Goal: Task Accomplishment & Management: Manage account settings

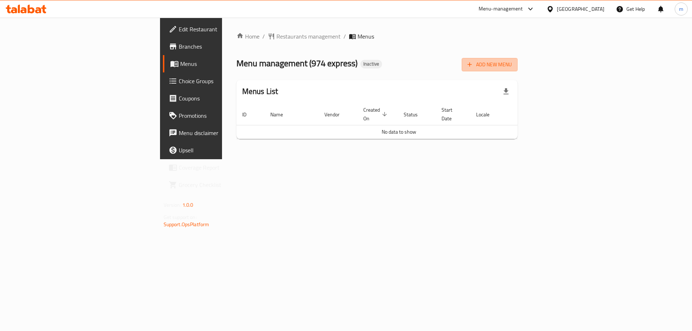
click at [517, 67] on button "Add New Menu" at bounding box center [489, 64] width 56 height 13
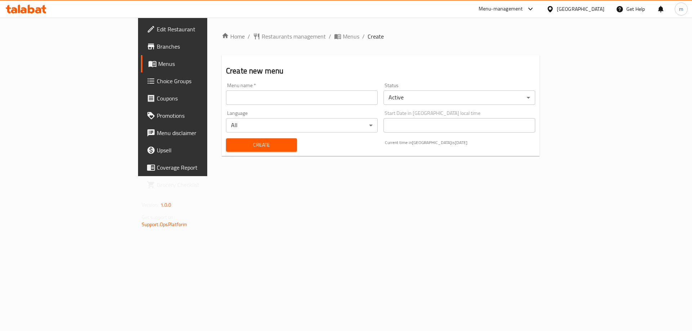
click at [284, 94] on input "text" at bounding box center [302, 97] width 152 height 14
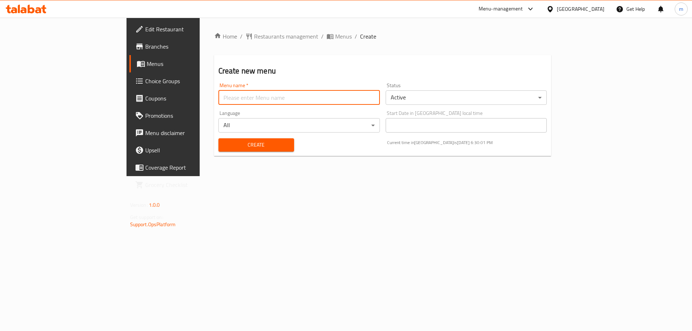
type input "final menu"
click at [218, 151] on button "Create" at bounding box center [256, 144] width 76 height 13
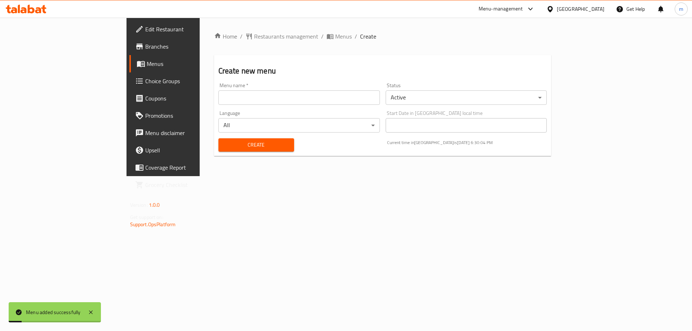
click at [354, 38] on li "/" at bounding box center [355, 36] width 3 height 9
click at [335, 37] on span "Menus" at bounding box center [343, 36] width 17 height 9
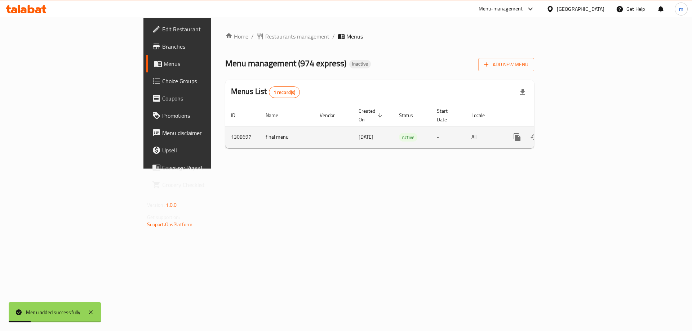
click at [577, 129] on link "enhanced table" at bounding box center [568, 137] width 17 height 17
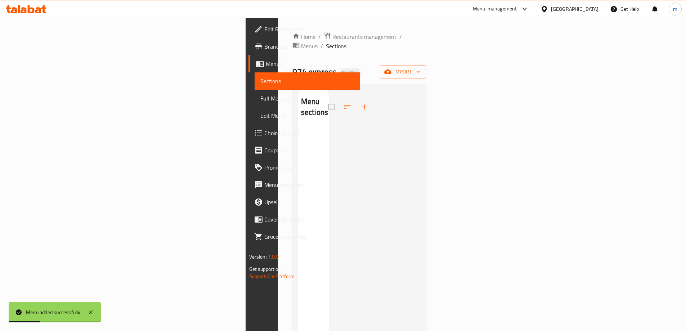
click at [426, 55] on div "Home / Restaurants management / Menus / Sections 974 express Inactive import Me…" at bounding box center [359, 229] width 134 height 395
click at [392, 70] on icon "button" at bounding box center [387, 72] width 7 height 5
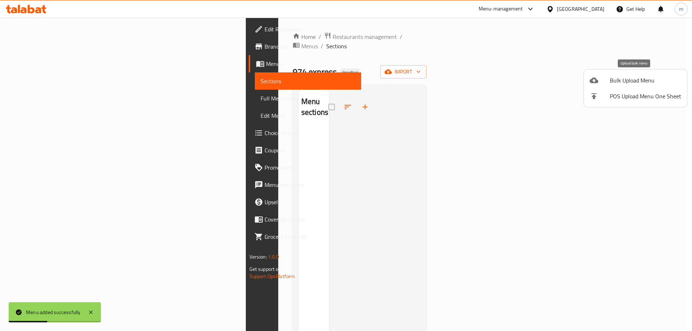
click at [626, 76] on span "Bulk Upload Menu" at bounding box center [644, 80] width 71 height 9
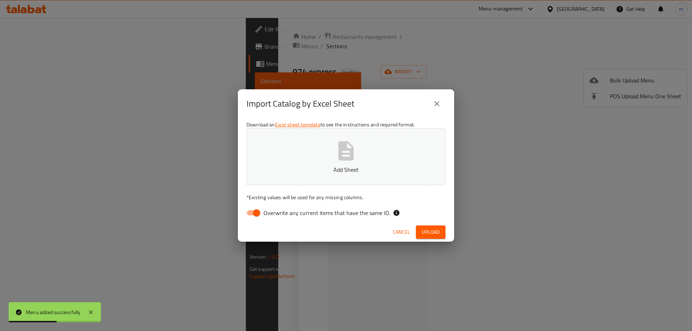
click at [331, 212] on span "Overwrite any current items that have the same ID." at bounding box center [326, 213] width 126 height 9
click at [277, 212] on input "Overwrite any current items that have the same ID." at bounding box center [256, 213] width 41 height 14
checkbox input "false"
click at [434, 228] on span "Upload" at bounding box center [430, 232] width 18 height 9
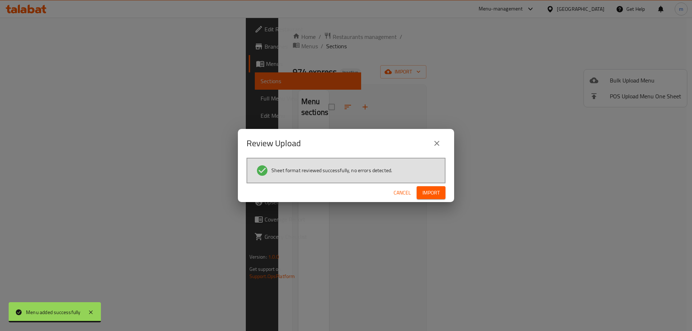
click at [426, 193] on span "Import" at bounding box center [430, 192] width 17 height 9
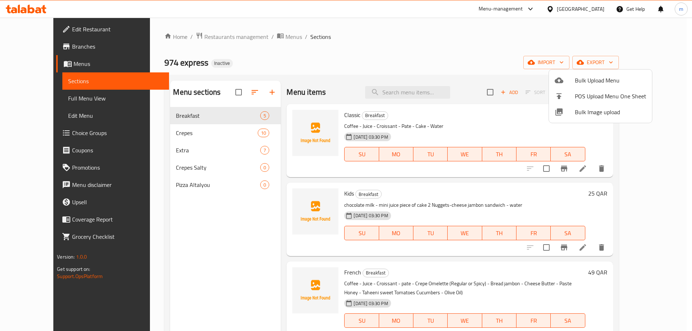
drag, startPoint x: 445, startPoint y: 68, endPoint x: 519, endPoint y: 64, distance: 74.0
click at [445, 68] on div at bounding box center [346, 165] width 692 height 331
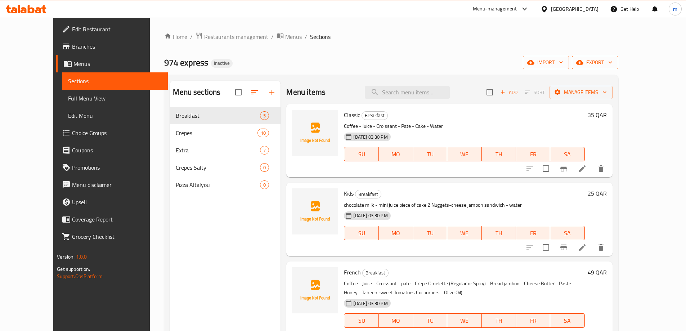
click at [618, 62] on button "export" at bounding box center [595, 62] width 46 height 13
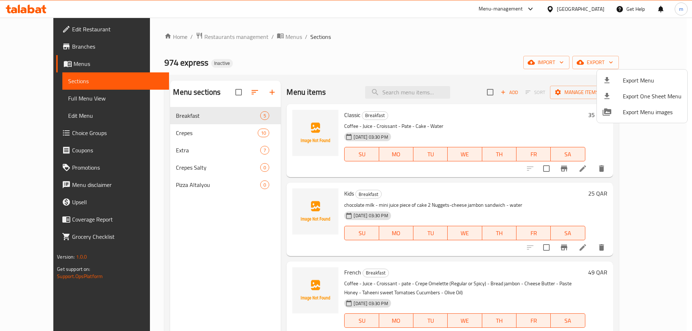
click at [290, 56] on div at bounding box center [346, 165] width 692 height 331
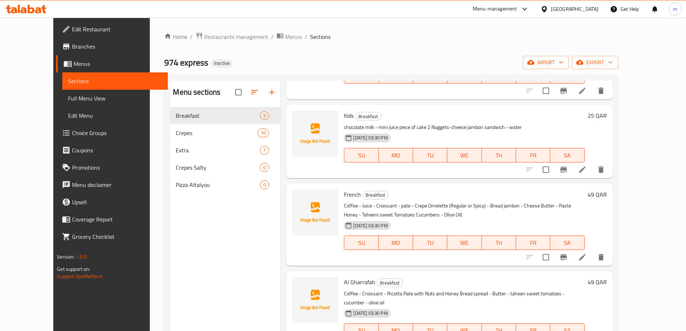
scroll to position [79, 0]
click at [587, 258] on icon at bounding box center [582, 256] width 9 height 9
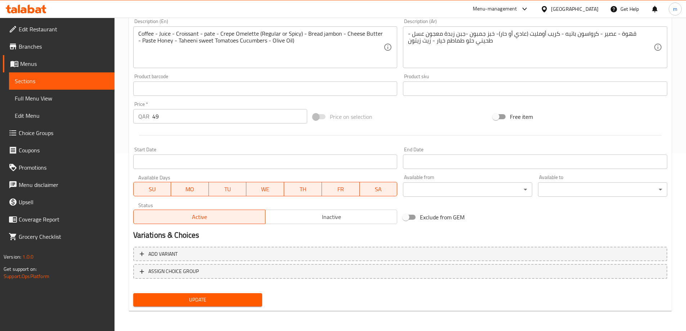
click at [35, 136] on span "Choice Groups" at bounding box center [64, 133] width 90 height 9
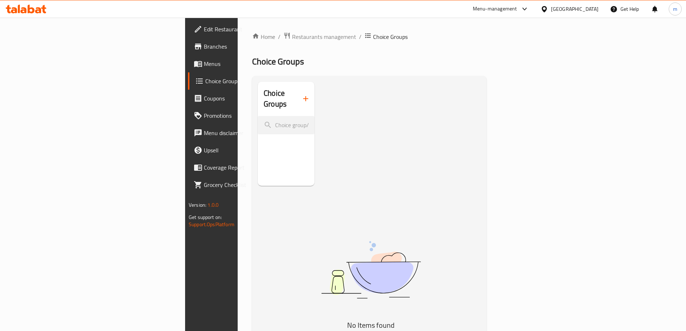
click at [297, 95] on button "button" at bounding box center [305, 98] width 17 height 17
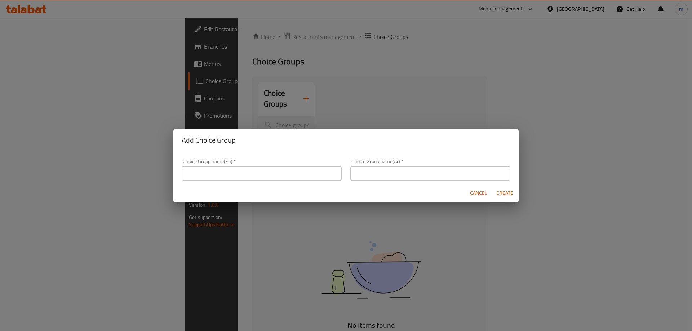
click at [298, 182] on div "Choice Group name(En)   * Choice Group name(En) *" at bounding box center [261, 170] width 169 height 31
click at [287, 177] on input "text" at bounding box center [262, 173] width 160 height 14
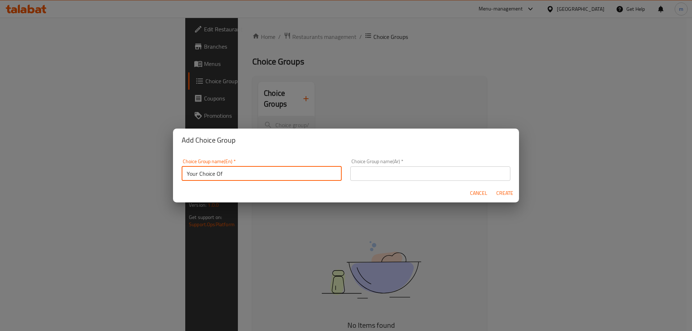
type input "Your Choice Of"
click at [381, 175] on input "text" at bounding box center [430, 173] width 160 height 14
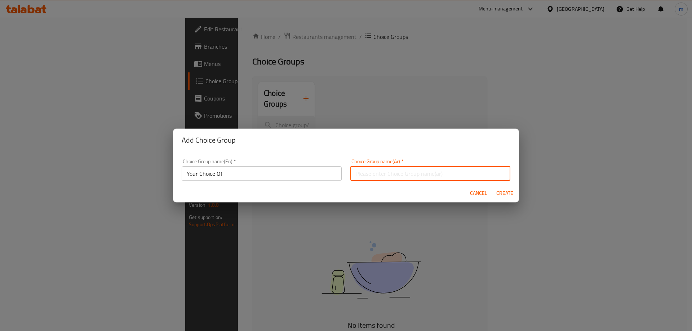
type input "اختيارك من"
click at [495, 191] on button "Create" at bounding box center [504, 193] width 23 height 13
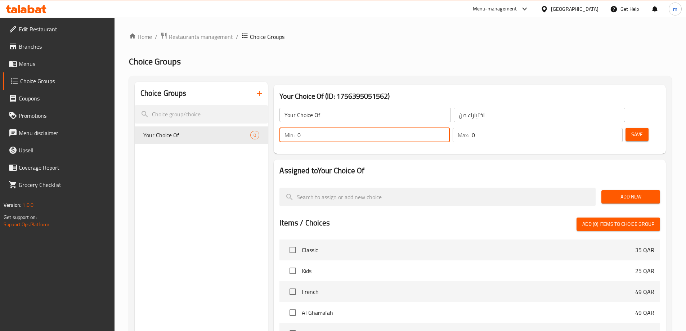
drag, startPoint x: 556, startPoint y: 117, endPoint x: 550, endPoint y: 117, distance: 6.1
click at [450, 128] on div "Min: 0 ​" at bounding box center [365, 135] width 170 height 14
type input "1"
click at [602, 128] on input "1" at bounding box center [547, 135] width 151 height 14
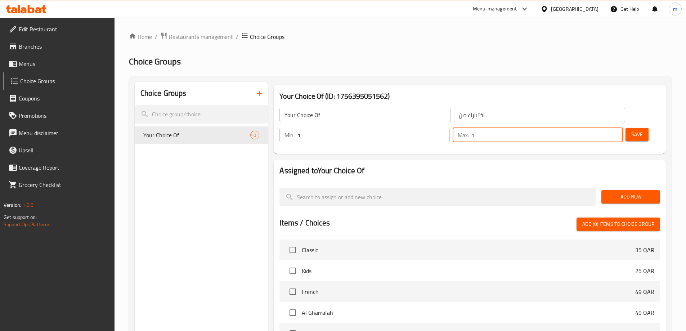
click at [623, 185] on div "Add New" at bounding box center [631, 197] width 64 height 24
click at [624, 192] on span "Add New" at bounding box center [630, 196] width 47 height 9
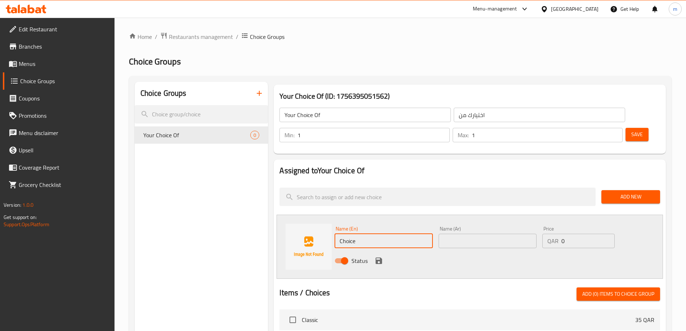
click at [367, 234] on input "Choice" at bounding box center [384, 241] width 98 height 14
click at [347, 234] on input "text" at bounding box center [384, 241] width 98 height 14
paste input "Spicy"
type input "Spicy"
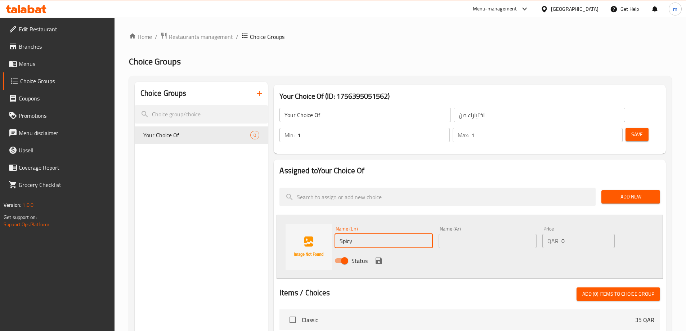
click at [459, 234] on input "text" at bounding box center [488, 241] width 98 height 14
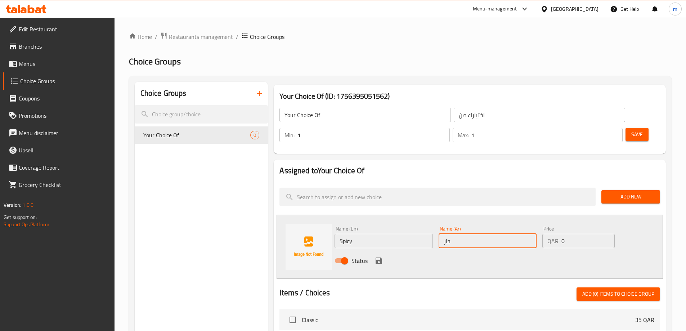
type input "حار"
click at [375, 256] on icon "save" at bounding box center [379, 260] width 9 height 9
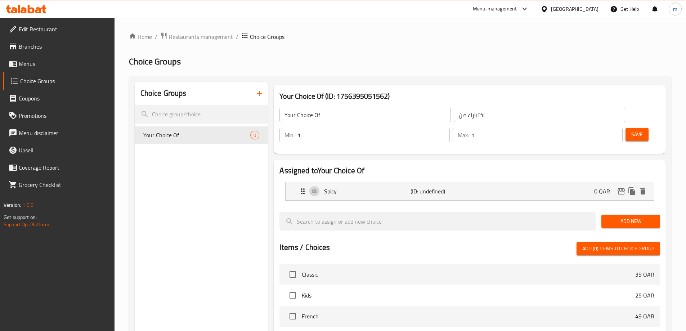
click at [625, 217] on span "Add New" at bounding box center [630, 221] width 47 height 9
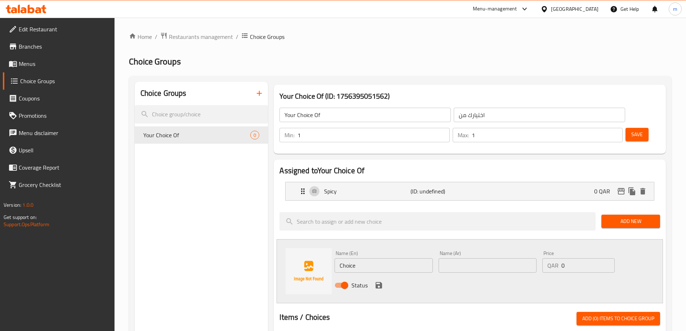
click at [369, 258] on input "Choice" at bounding box center [384, 265] width 98 height 14
paste input "Regular"
type input "Regular"
click at [466, 258] on input "text" at bounding box center [488, 265] width 98 height 14
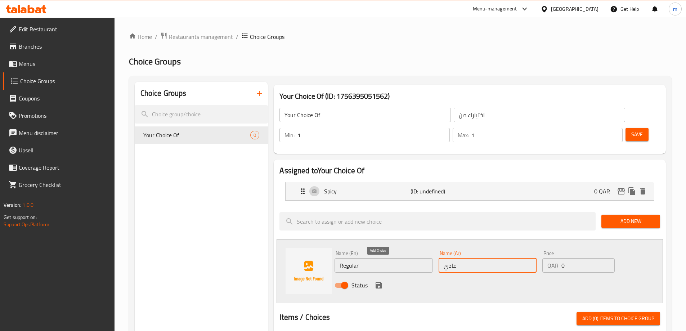
type input "عادي"
click at [379, 281] on icon "save" at bounding box center [379, 285] width 9 height 9
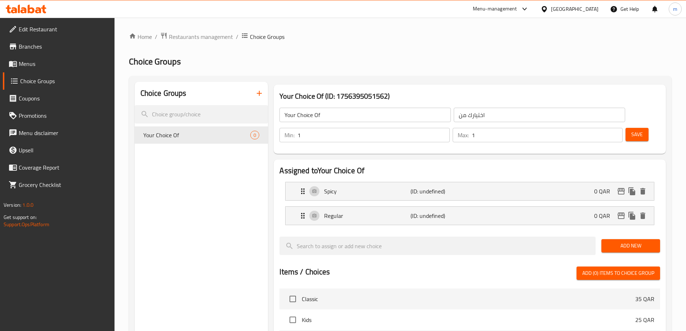
click at [626, 128] on button "Save" at bounding box center [637, 134] width 23 height 13
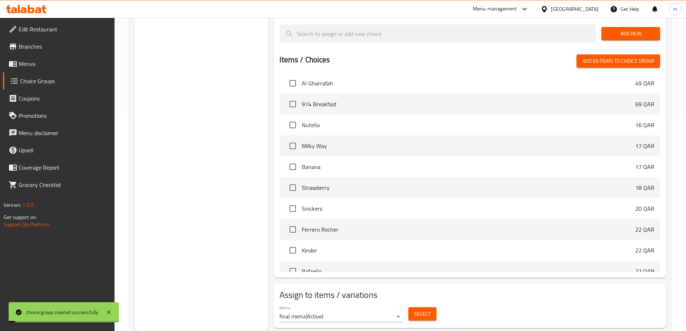
scroll to position [180, 0]
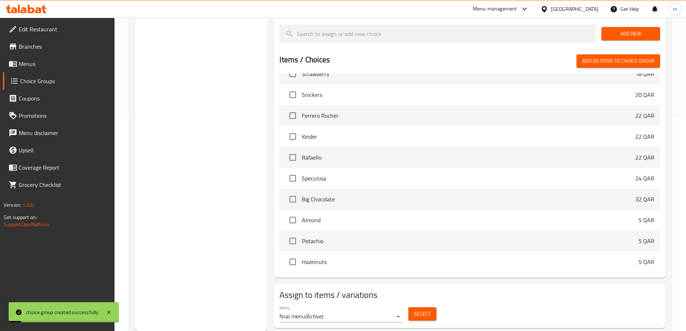
click at [429, 309] on span "Select" at bounding box center [422, 313] width 17 height 9
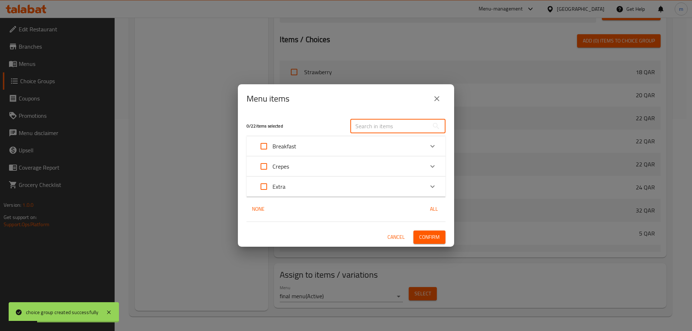
click at [369, 123] on input "text" at bounding box center [389, 126] width 79 height 14
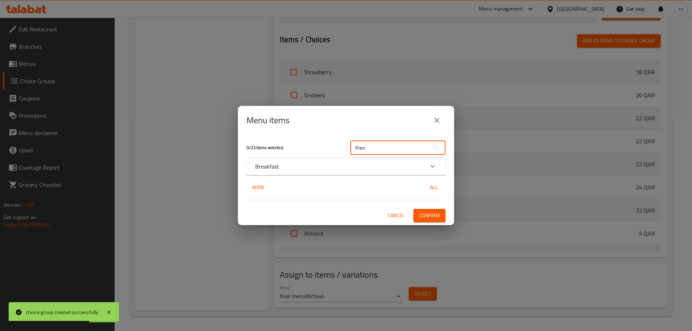
type input "fren"
click at [327, 162] on div "Breakfast" at bounding box center [339, 166] width 169 height 9
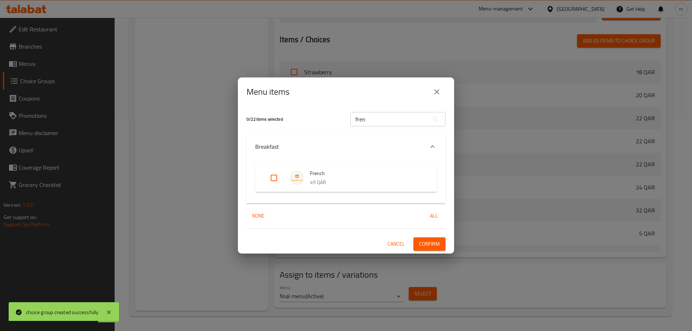
click at [280, 176] on input "Expand" at bounding box center [273, 177] width 17 height 17
checkbox input "true"
click at [444, 242] on button "Confirm" at bounding box center [429, 243] width 32 height 13
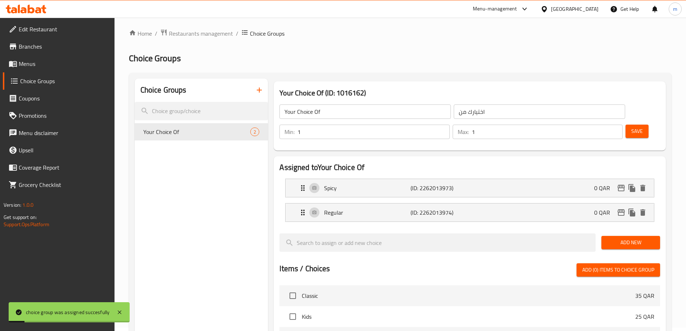
scroll to position [0, 0]
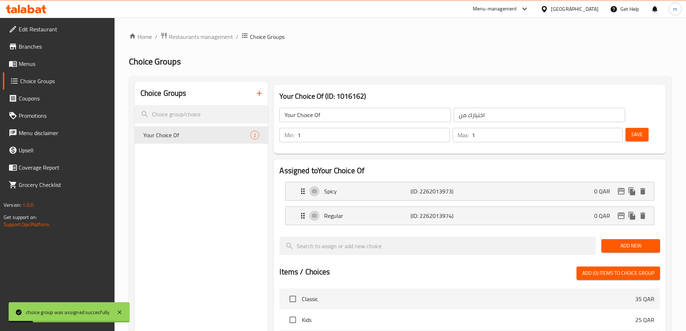
click at [63, 64] on span "Menus" at bounding box center [64, 63] width 90 height 9
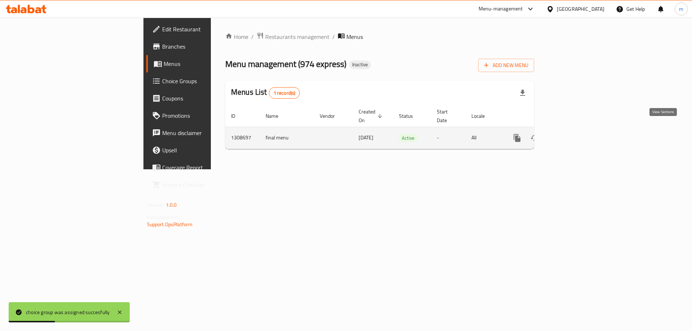
click at [573, 134] on icon "enhanced table" at bounding box center [568, 138] width 9 height 9
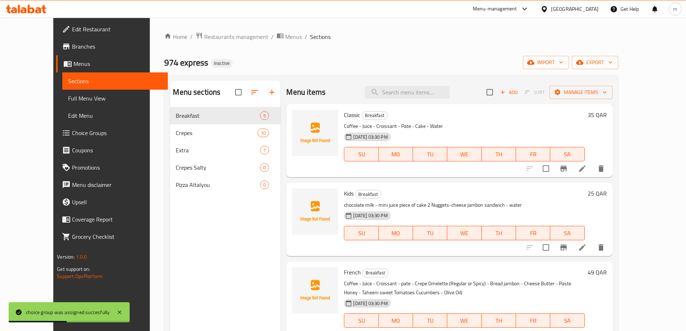
click at [68, 102] on span "Full Menu View" at bounding box center [115, 98] width 94 height 9
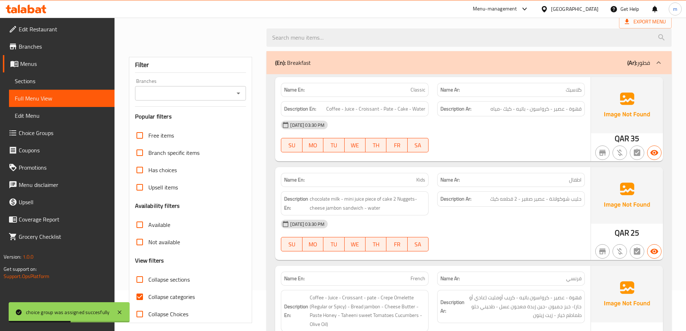
scroll to position [72, 0]
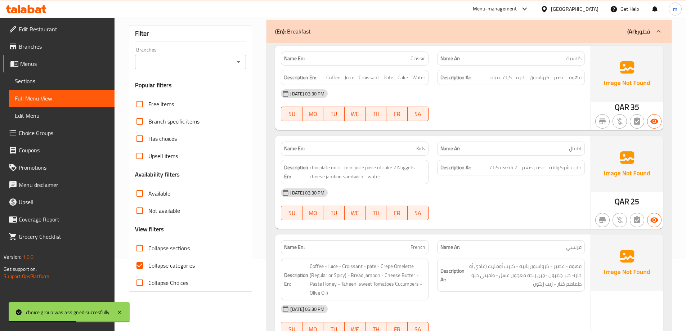
click at [170, 268] on span "Collapse categories" at bounding box center [171, 265] width 46 height 9
click at [148, 268] on input "Collapse categories" at bounding box center [139, 265] width 17 height 17
checkbox input "false"
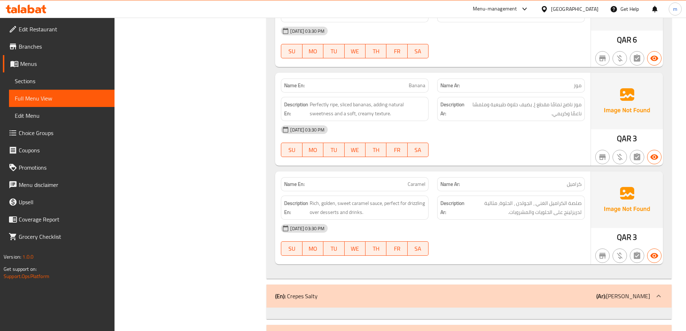
scroll to position [2275, 0]
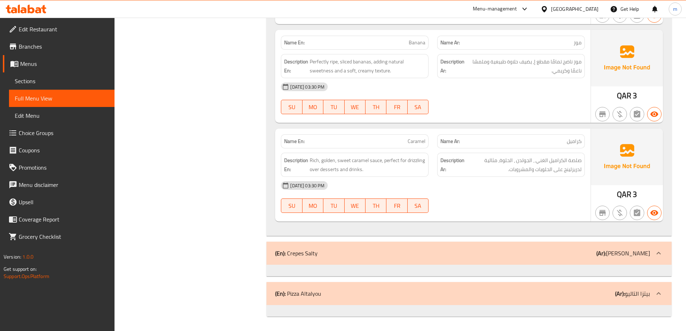
click at [63, 77] on span "Sections" at bounding box center [62, 81] width 94 height 9
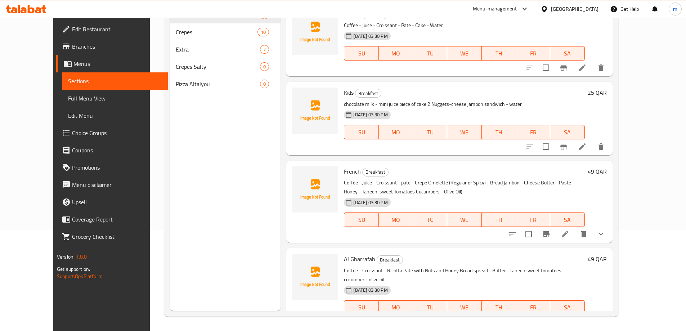
scroll to position [101, 0]
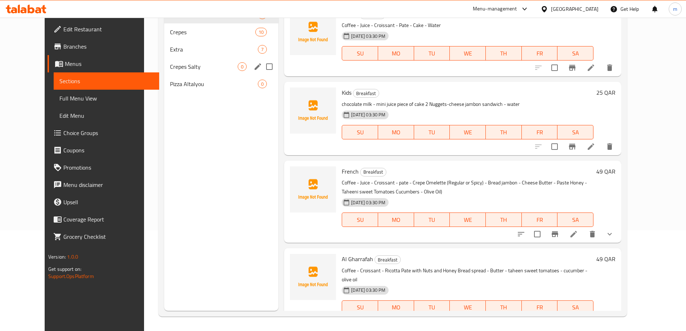
click at [262, 68] on input "Menu sections" at bounding box center [269, 66] width 15 height 15
checkbox input "true"
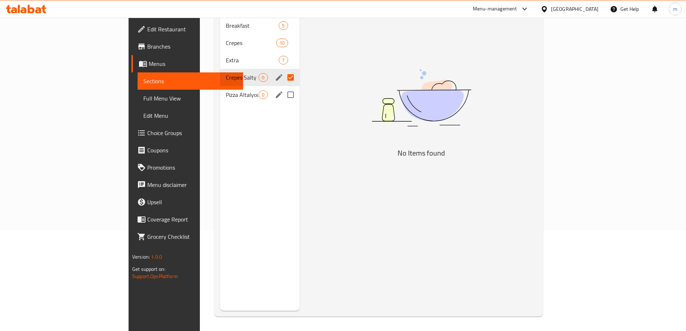
click at [283, 87] on input "Menu sections" at bounding box center [290, 94] width 15 height 15
checkbox input "true"
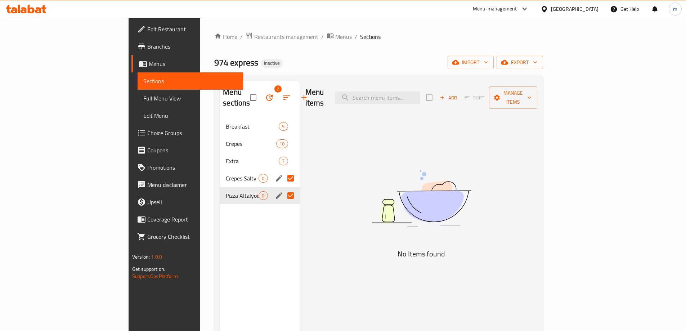
click at [261, 91] on button "button" at bounding box center [269, 97] width 17 height 17
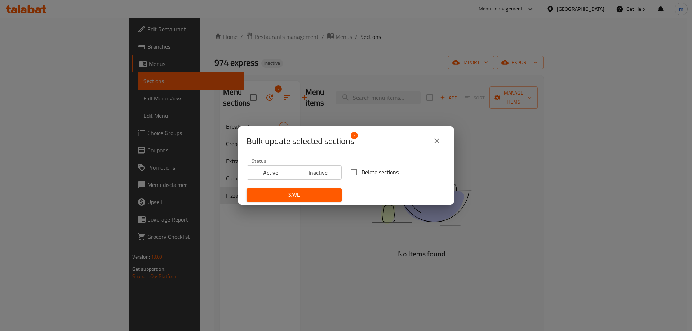
click at [368, 176] on span "Delete sections" at bounding box center [379, 172] width 37 height 9
click at [361, 176] on input "Delete sections" at bounding box center [353, 172] width 15 height 15
checkbox input "true"
click at [327, 197] on span "Save" at bounding box center [294, 195] width 84 height 9
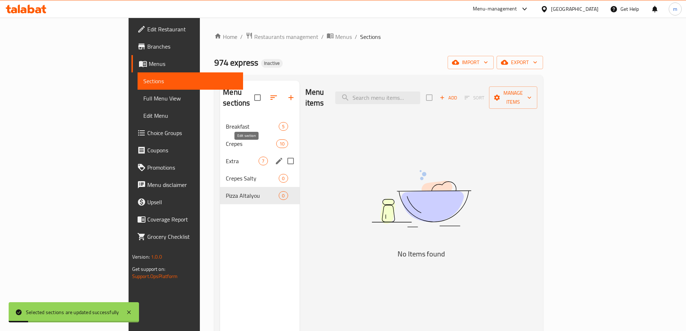
click at [275, 157] on icon "edit" at bounding box center [279, 161] width 9 height 9
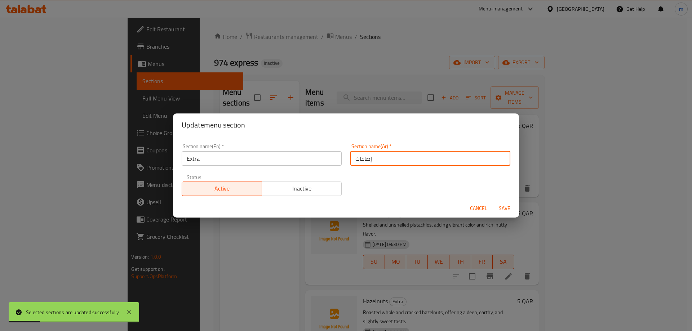
drag, startPoint x: 338, startPoint y: 157, endPoint x: 332, endPoint y: 157, distance: 5.0
click at [332, 157] on div "Section name(En)   * Extra Section name(En) * Section name(Ar)   * إضافات Secti…" at bounding box center [345, 169] width 337 height 61
type input "اكسترا"
click at [501, 209] on span "Save" at bounding box center [504, 208] width 17 height 9
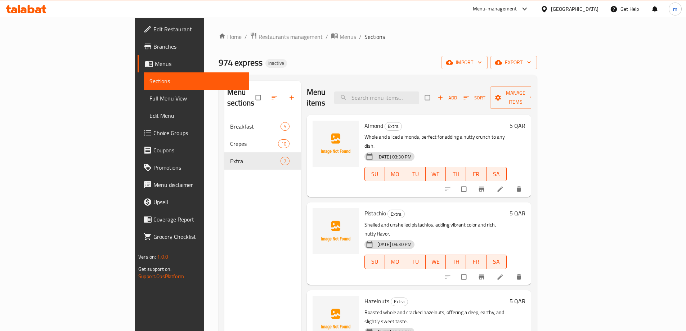
click at [149, 100] on span "Full Menu View" at bounding box center [196, 98] width 94 height 9
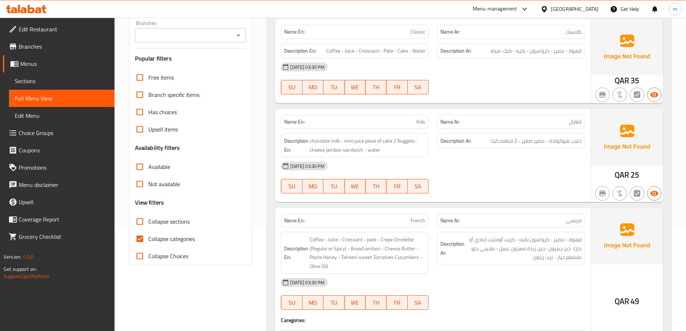
scroll to position [180, 0]
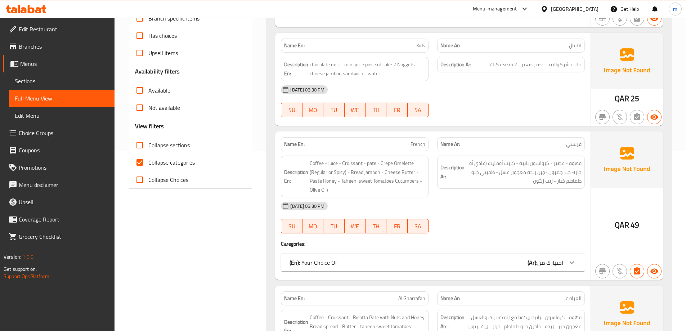
click at [183, 162] on span "Collapse categories" at bounding box center [171, 162] width 46 height 9
click at [148, 162] on input "Collapse categories" at bounding box center [139, 162] width 17 height 17
checkbox input "false"
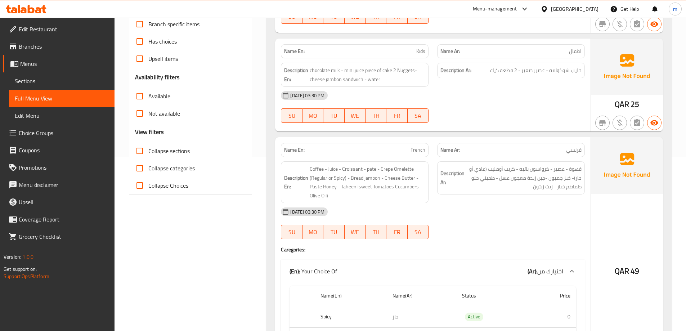
scroll to position [216, 0]
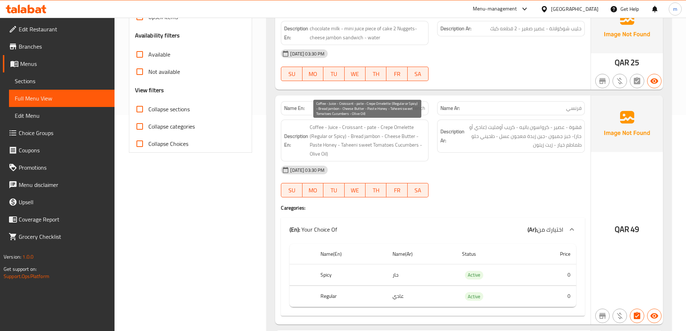
click at [375, 135] on span "Coffee - Juice - Croissant - pate - Crepe Omelette (Regular or Spicy) - Bread j…" at bounding box center [368, 140] width 116 height 35
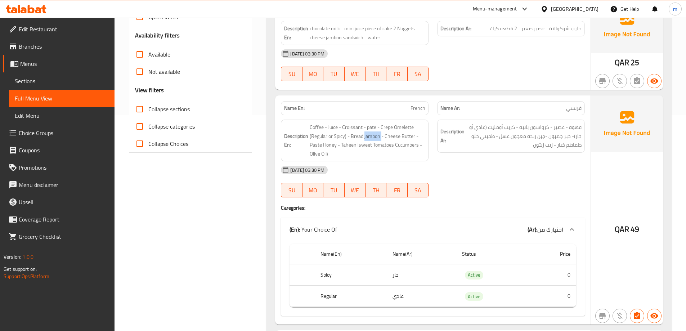
copy span "jambon"
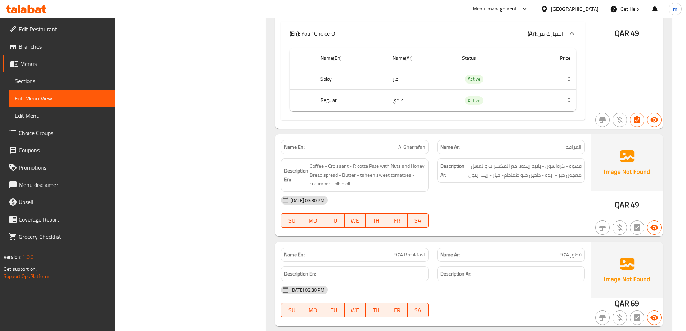
scroll to position [63, 0]
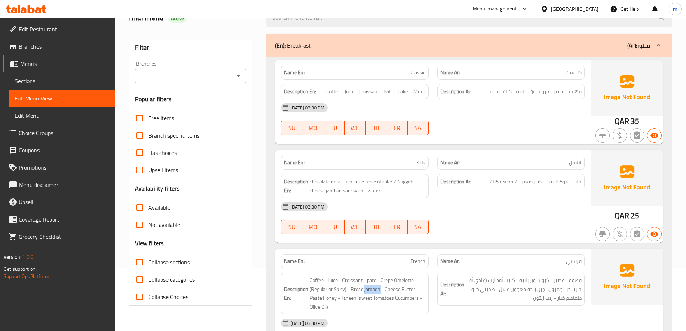
click at [318, 47] on div "(En): Breakfast (Ar): فطور" at bounding box center [462, 45] width 375 height 9
click at [318, 47] on div "(En): Breakfast (Ar): فطور" at bounding box center [469, 45] width 405 height 23
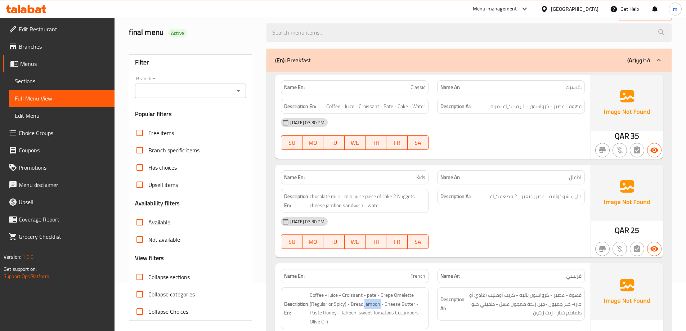
scroll to position [31, 0]
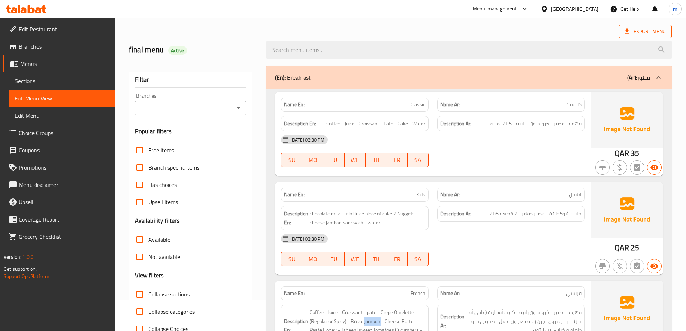
click at [636, 27] on span "Export Menu" at bounding box center [645, 31] width 41 height 9
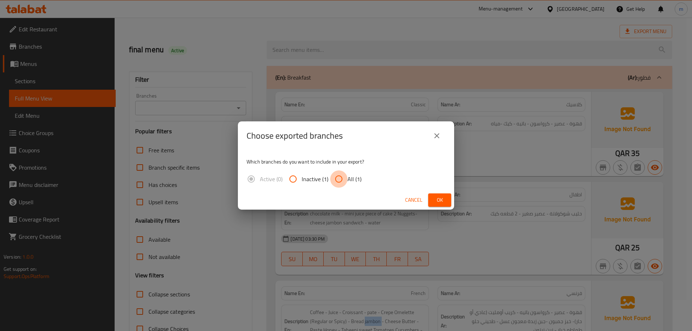
click at [341, 182] on input "All (1)" at bounding box center [338, 178] width 17 height 17
radio input "true"
click at [438, 195] on button "Ok" at bounding box center [439, 199] width 23 height 13
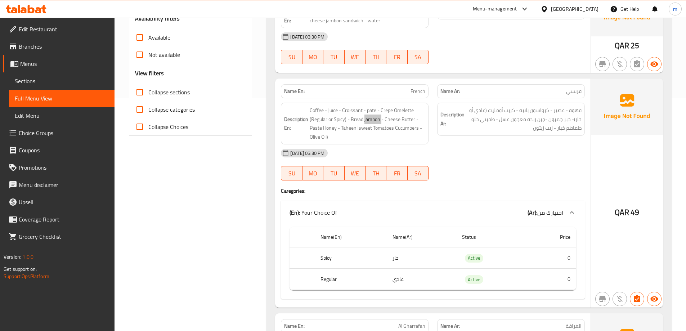
scroll to position [247, 0]
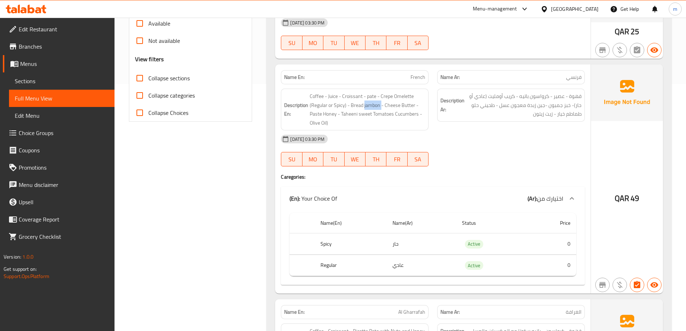
click at [488, 171] on div at bounding box center [511, 166] width 156 height 9
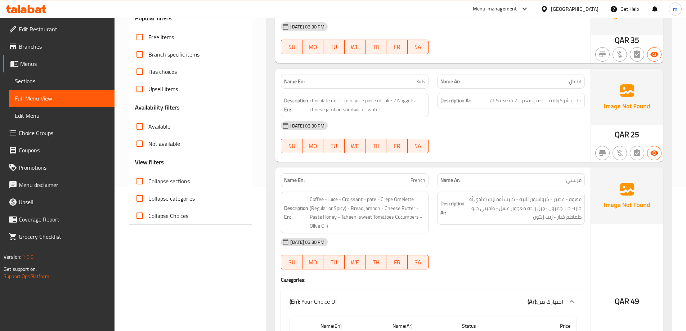
scroll to position [180, 0]
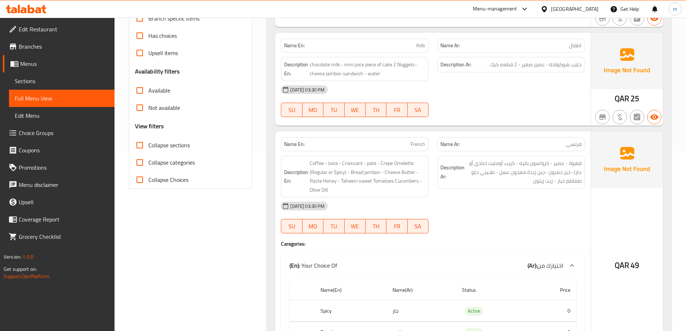
click at [68, 81] on span "Sections" at bounding box center [62, 81] width 94 height 9
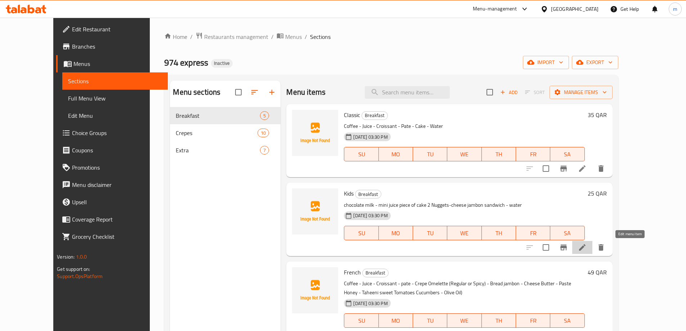
click at [586, 246] on icon at bounding box center [582, 247] width 6 height 6
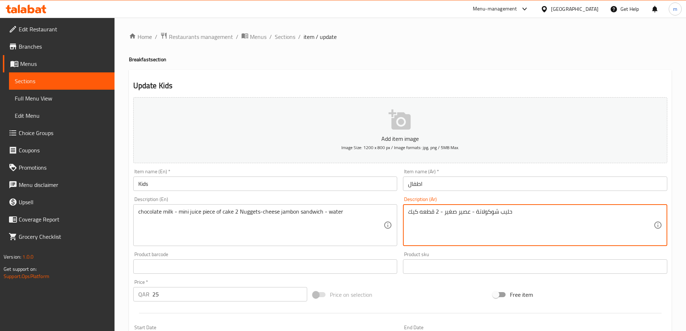
click at [461, 216] on textarea "حليب شوكولاتة - عصير صغير - 2 قطعه كيك" at bounding box center [531, 225] width 246 height 34
click at [578, 215] on textarea "حليب شوكولاتة - عصير صغير - 2 قطعه كيك" at bounding box center [531, 225] width 246 height 34
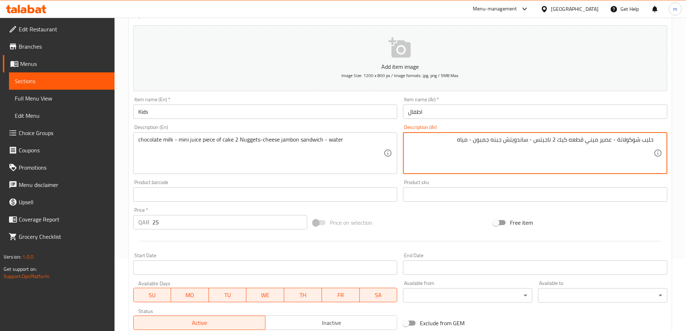
scroll to position [178, 0]
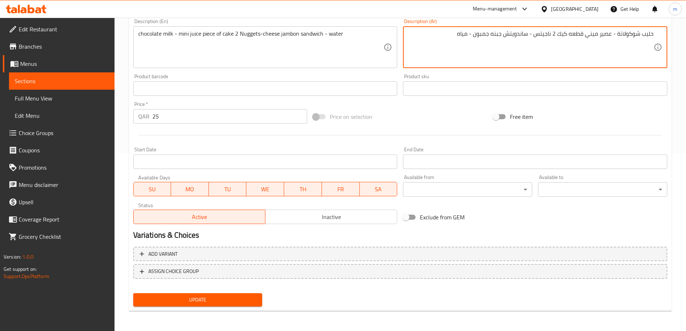
type textarea "حليب شوكولاتة - عصير ميني قطعه كيك 2 ناجيتس - ساندويتش جبنه جمبون - مياه"
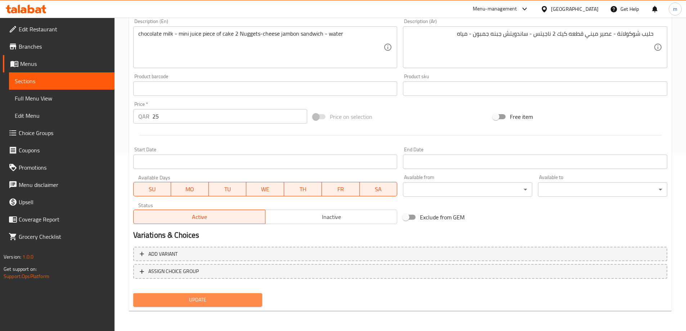
click at [231, 296] on span "Update" at bounding box center [198, 299] width 118 height 9
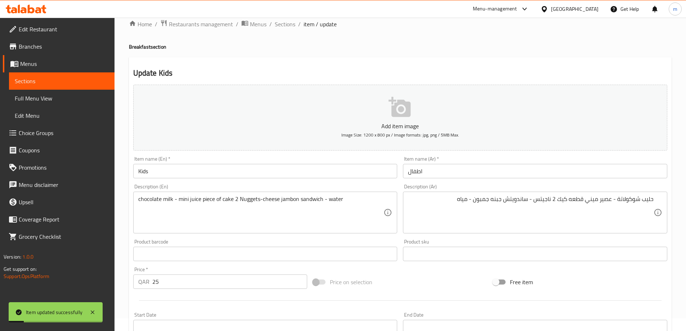
scroll to position [0, 0]
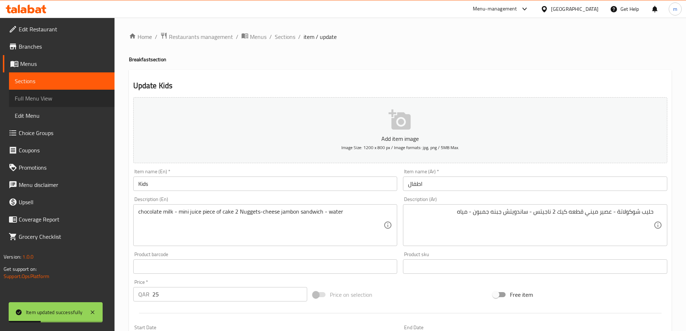
click at [73, 103] on link "Full Menu View" at bounding box center [62, 98] width 106 height 17
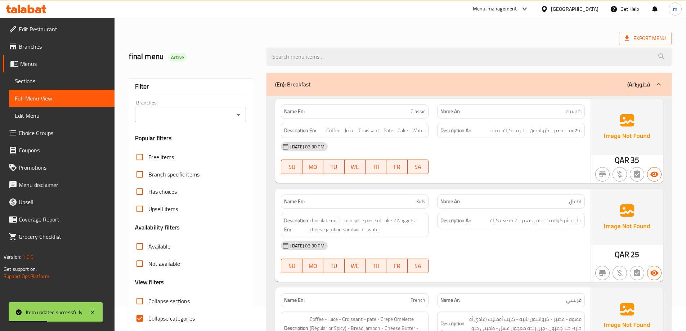
scroll to position [144, 0]
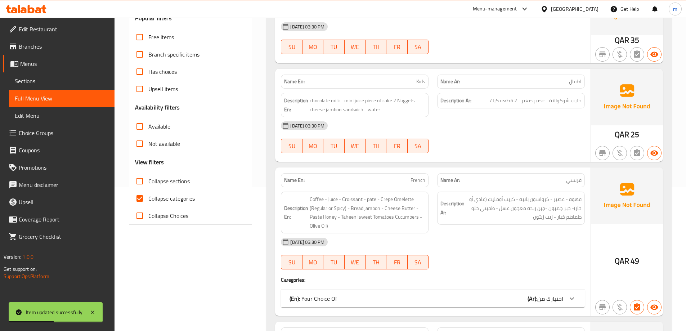
click at [183, 197] on span "Collapse categories" at bounding box center [171, 198] width 46 height 9
click at [148, 197] on input "Collapse categories" at bounding box center [139, 198] width 17 height 17
checkbox input "false"
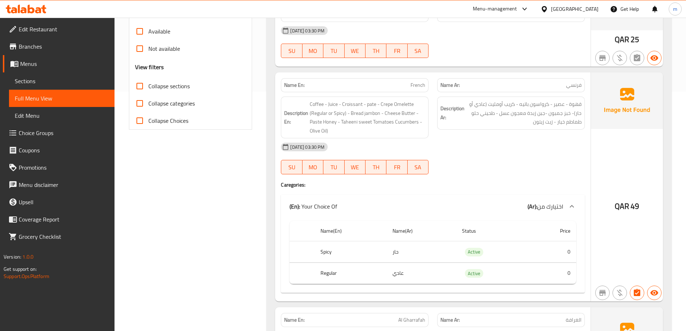
scroll to position [252, 0]
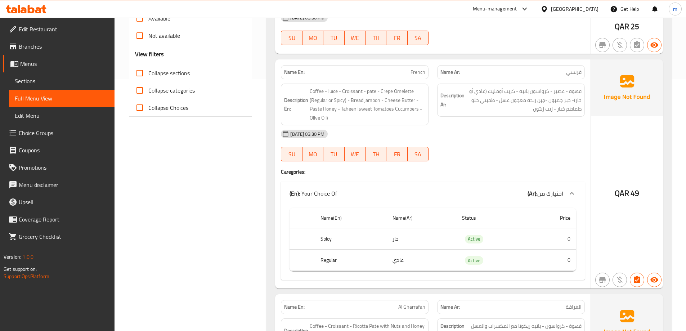
click at [419, 72] on span "French" at bounding box center [418, 72] width 15 height 8
copy span "French"
click at [61, 79] on span "Sections" at bounding box center [62, 81] width 94 height 9
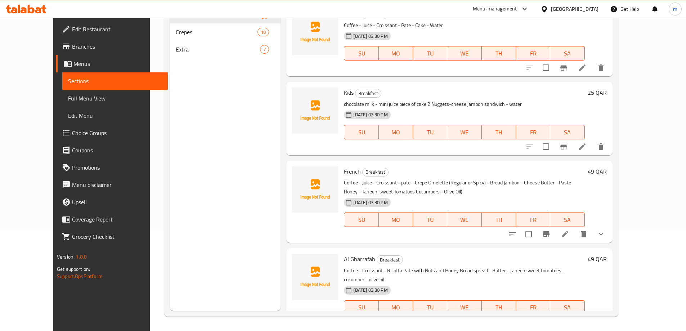
scroll to position [29, 0]
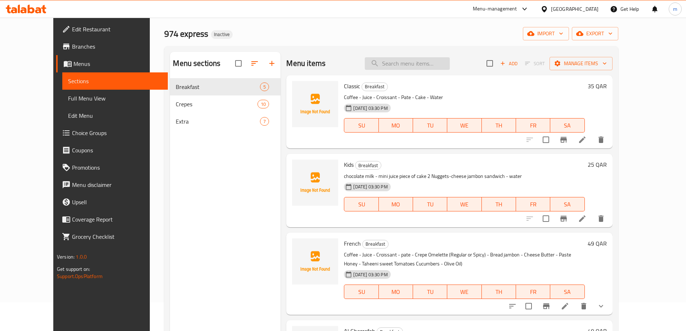
click at [431, 66] on input "search" at bounding box center [407, 63] width 85 height 13
paste input "French"
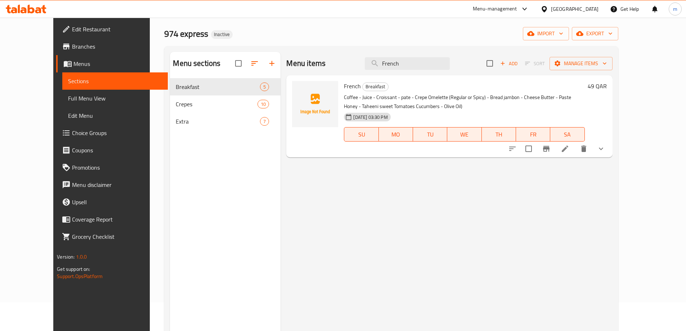
type input "French"
click at [569, 148] on icon at bounding box center [565, 148] width 9 height 9
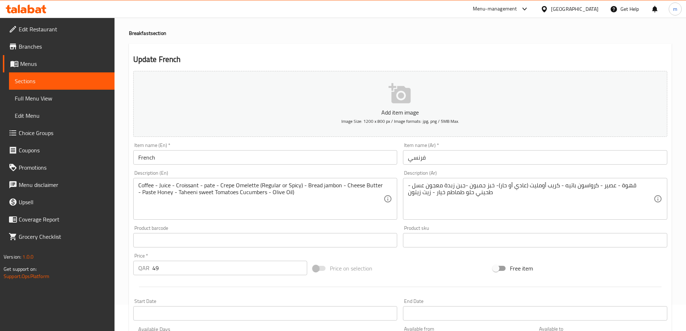
scroll to position [72, 0]
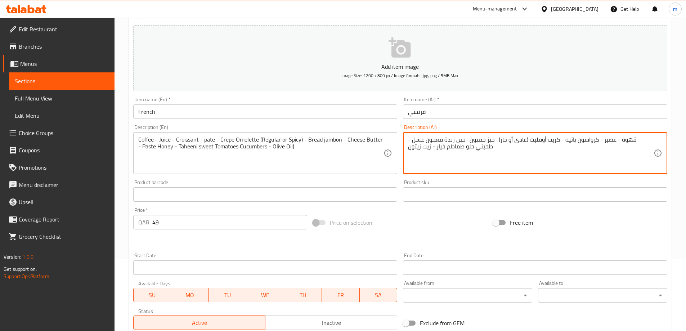
click at [494, 146] on textarea "قهوة - عصير - كرواسون باتيه - كريب أومليت (عادي أو حار)- خبز جمبون -جبن زبدة مع…" at bounding box center [531, 153] width 246 height 34
click at [587, 140] on textarea "قهوة - عصير - كرواسون باتيه - كريب أومليت (عادي أو حار)- خبز جمبون -جبن زبدة مع…" at bounding box center [531, 153] width 246 height 34
click at [594, 142] on textarea "قهوة - عصير - كرواسون باتيه - كريب أومليت (عادي أو حار)- خبز جمبون -جبن زبدة مع…" at bounding box center [531, 153] width 246 height 34
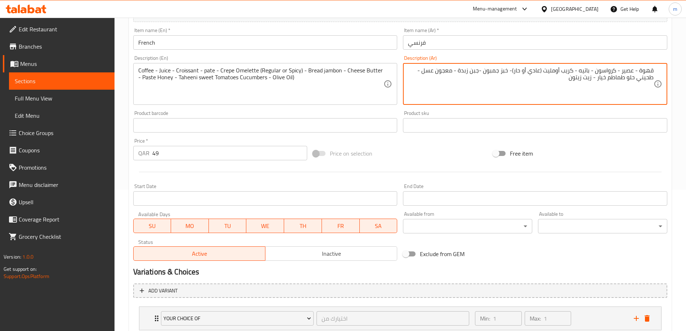
scroll to position [190, 0]
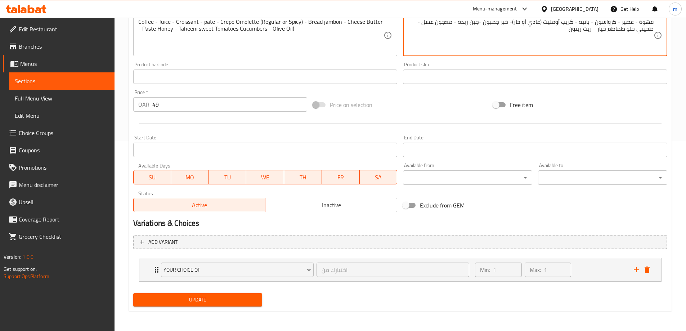
type textarea "قهوة - عصير - كرواسون - باتيه - كريب أومليت (عادي أو حار)- خبز جمبون -جبن زبدة …"
click at [219, 305] on button "Update" at bounding box center [197, 299] width 129 height 13
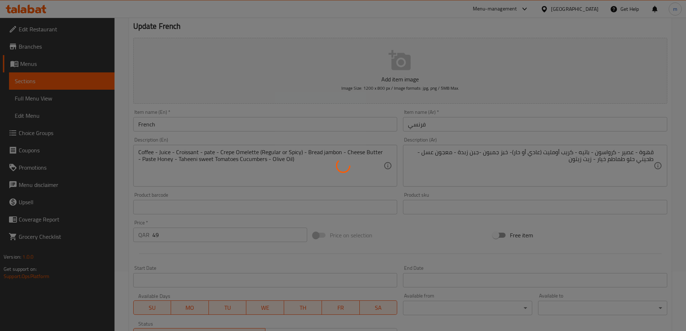
scroll to position [0, 0]
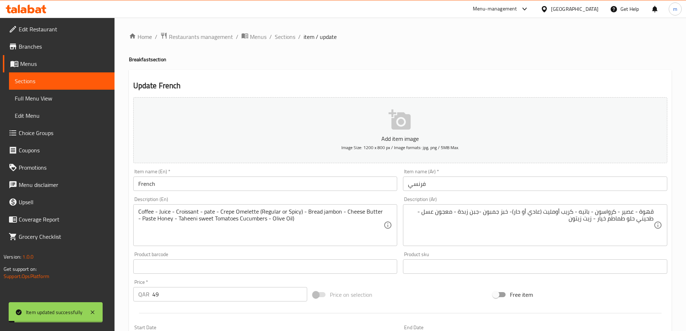
click at [62, 99] on span "Full Menu View" at bounding box center [62, 98] width 94 height 9
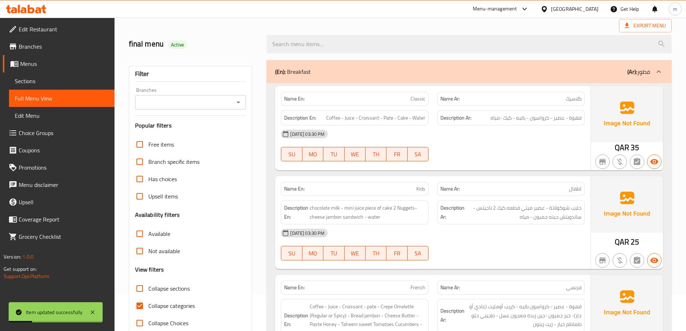
scroll to position [72, 0]
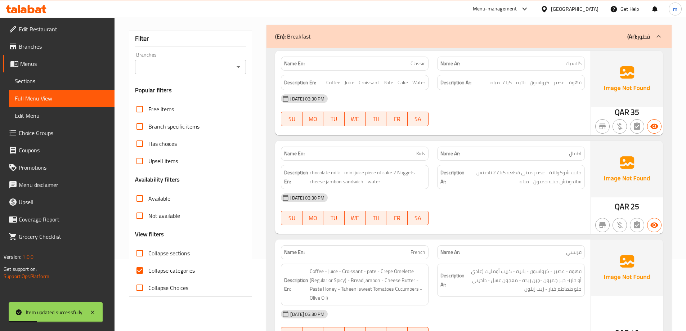
click at [184, 266] on span "Collapse categories" at bounding box center [171, 270] width 46 height 9
click at [148, 265] on input "Collapse categories" at bounding box center [139, 270] width 17 height 17
checkbox input "false"
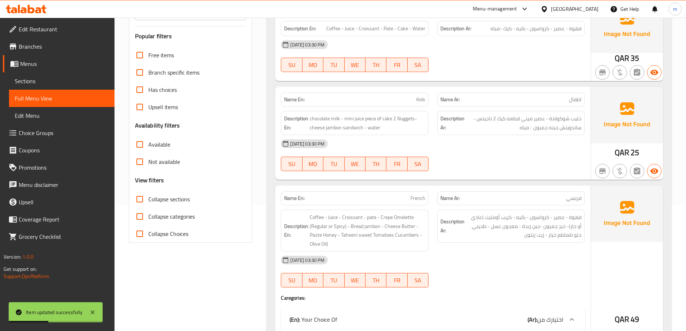
scroll to position [180, 0]
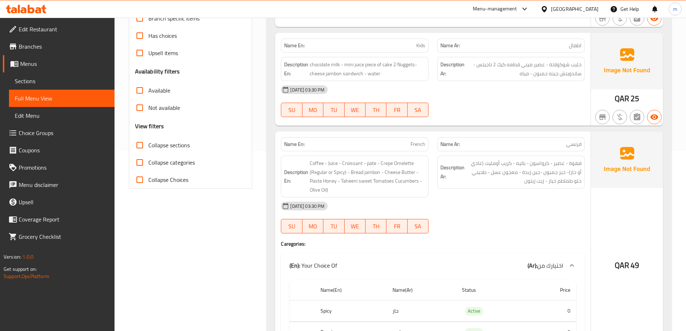
click at [483, 236] on div at bounding box center [511, 233] width 156 height 9
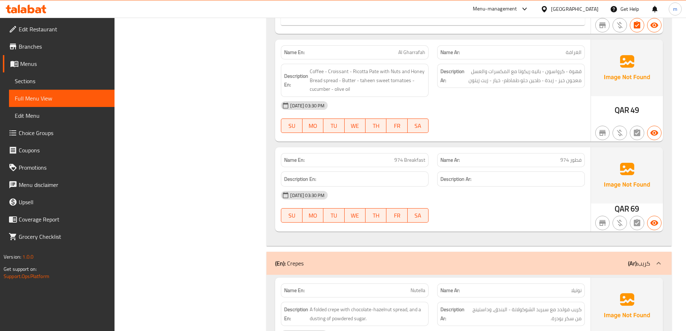
scroll to position [468, 0]
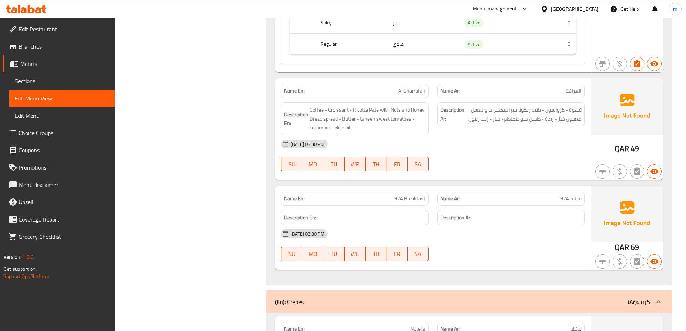
click at [412, 89] on span "Al Gharrafah" at bounding box center [411, 91] width 27 height 8
copy span "Al Gharrafah"
click at [41, 68] on span "Menus" at bounding box center [64, 63] width 89 height 9
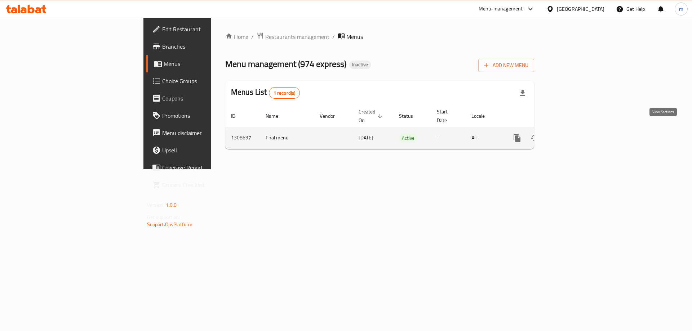
click at [577, 130] on link "enhanced table" at bounding box center [568, 137] width 17 height 17
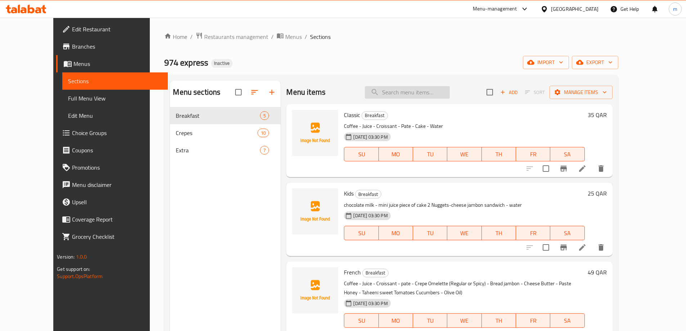
click at [450, 92] on input "search" at bounding box center [407, 92] width 85 height 13
paste input "Al Gharrafah"
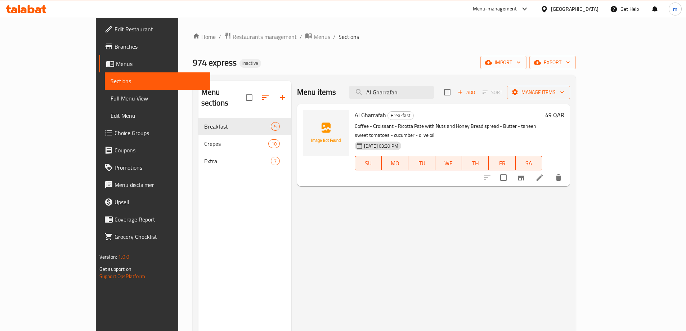
type input "Al Gharrafah"
click at [544, 173] on icon at bounding box center [540, 177] width 9 height 9
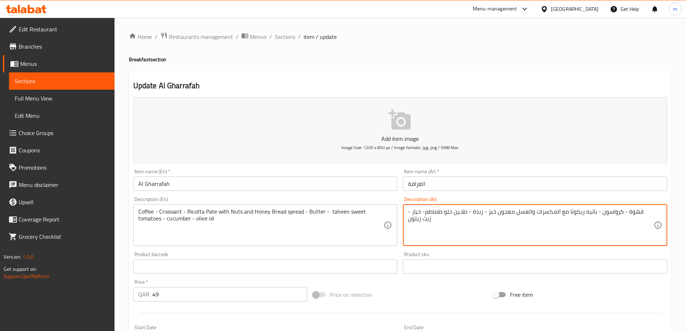
click at [468, 219] on textarea "قهوة - كرواسون - باتيه ريكوتا مع المكسرات والعسل معجون خبز - زبدة - طحين حلو طم…" at bounding box center [531, 225] width 246 height 34
click at [471, 213] on textarea "قهوة - كرواسون - باتيه ريكوتا مع المكسرات والعسل معجون خبز - زبدة - طحين حلو طم…" at bounding box center [531, 225] width 246 height 34
click at [595, 216] on textarea "قهوة - كرواسون - باتيه ريكوتا مع المكسرات والعسل معجون خبز - زبدة - طحين حلو طم…" at bounding box center [531, 225] width 246 height 34
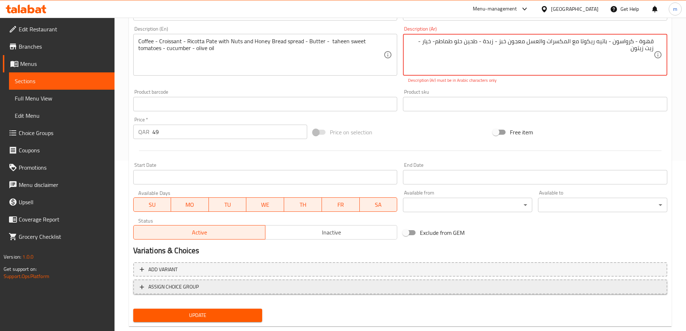
scroll to position [180, 0]
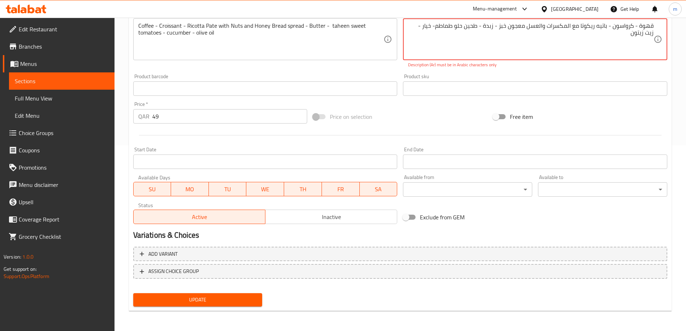
click at [182, 299] on span "Update" at bounding box center [198, 299] width 118 height 9
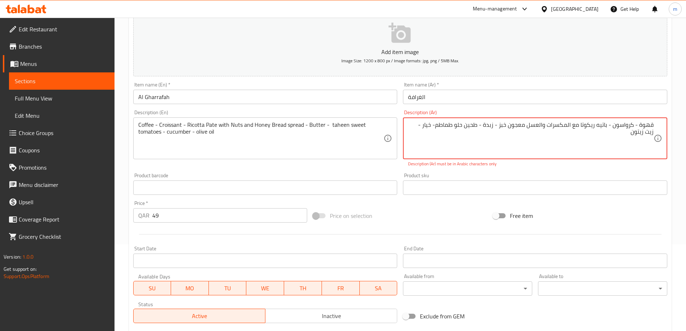
scroll to position [0, 0]
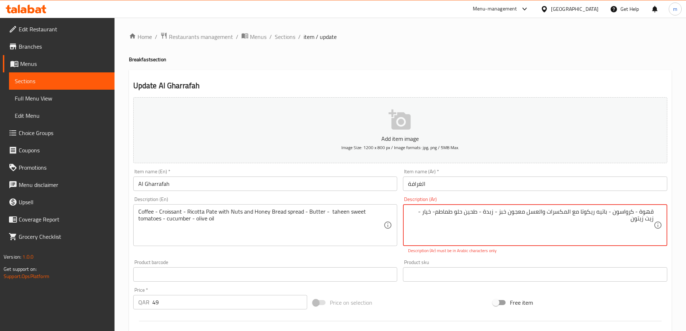
click at [538, 234] on textarea "قهوة - كرواسون - باتيه ريكوتا مع المكسرات والعسل معجون خبز - زبدة - طحين حلو طم…" at bounding box center [531, 225] width 246 height 34
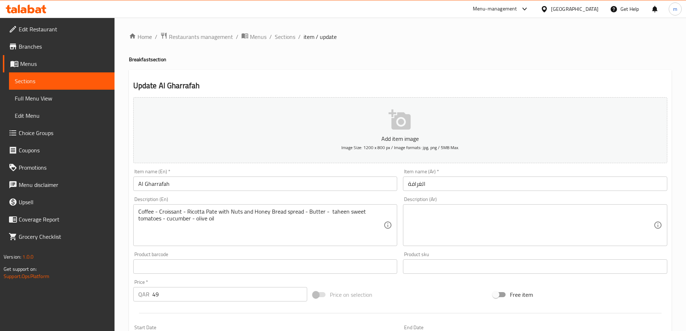
click at [545, 236] on textarea at bounding box center [531, 225] width 246 height 34
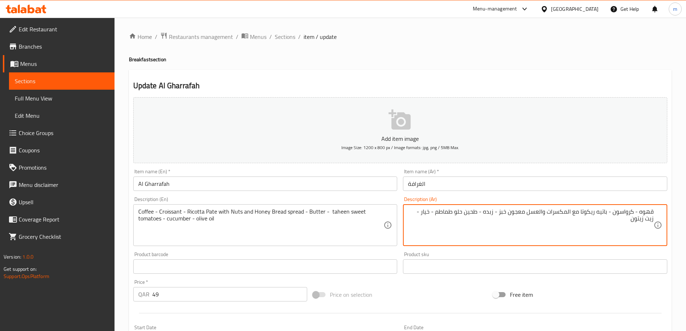
type textarea "قهوه - كرواسون - باتيه ريكوتا مع المكسرات والعسل معجون خبز - زبده - طحين حلو طم…"
click at [462, 55] on div "Home / Restaurants management / Menus / Sections / item / update Breakfast sect…" at bounding box center [400, 263] width 543 height 462
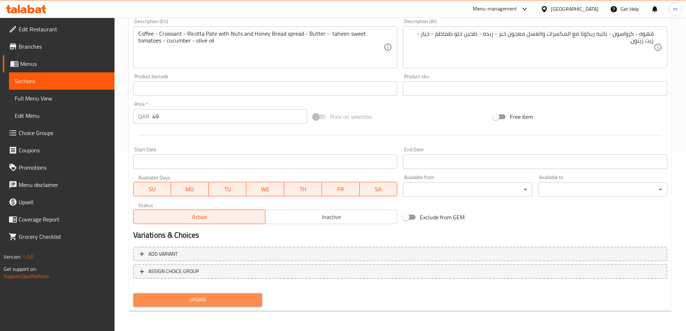
click at [248, 303] on span "Update" at bounding box center [198, 299] width 118 height 9
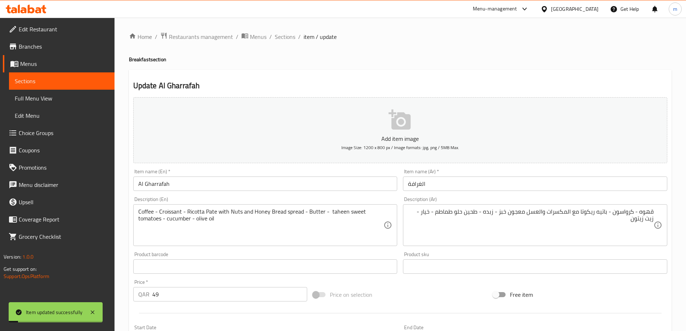
click at [40, 96] on span "Full Menu View" at bounding box center [62, 98] width 94 height 9
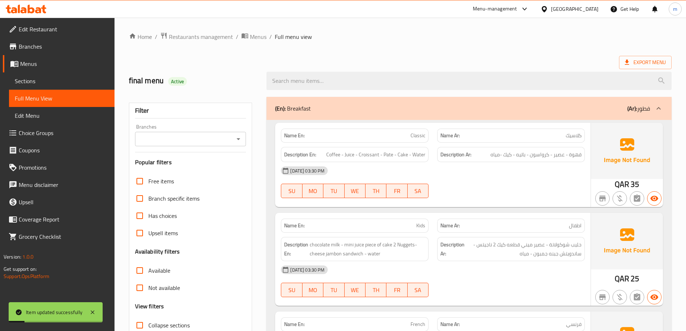
scroll to position [144, 0]
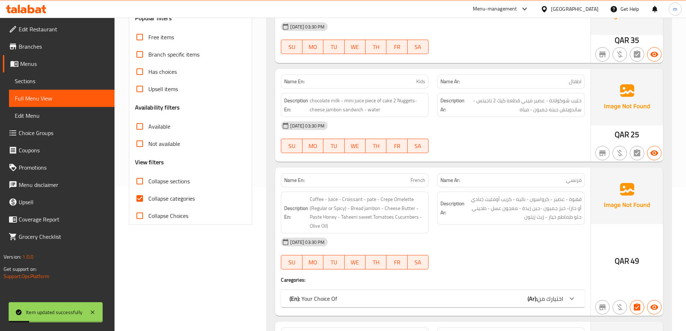
click at [183, 198] on span "Collapse categories" at bounding box center [171, 198] width 46 height 9
click at [148, 198] on input "Collapse categories" at bounding box center [139, 198] width 17 height 17
checkbox input "false"
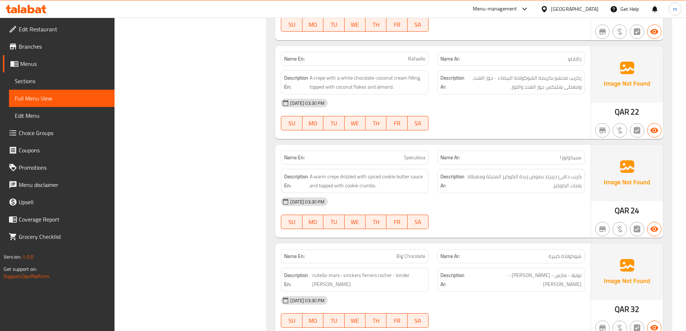
scroll to position [1441, 0]
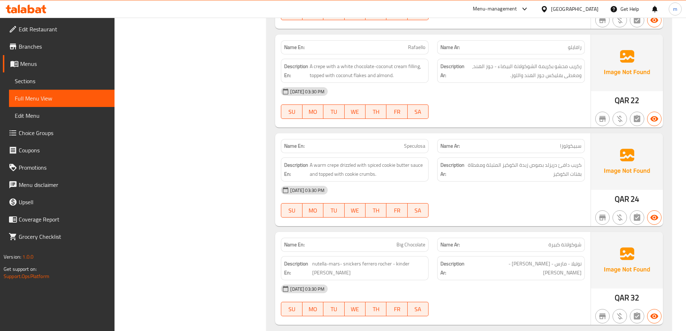
click at [411, 46] on span "Rafaello" at bounding box center [416, 48] width 17 height 8
copy span "Rafaello"
click at [78, 79] on span "Sections" at bounding box center [62, 81] width 94 height 9
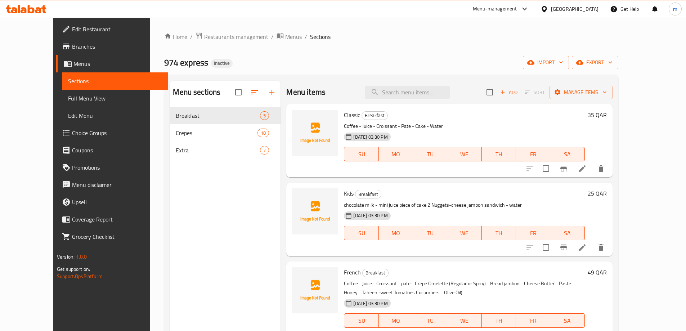
click at [415, 85] on div "Menu items Add Sort Manage items" at bounding box center [449, 92] width 326 height 23
click at [415, 90] on input "search" at bounding box center [407, 92] width 85 height 13
paste input "Rafaello"
type input "Rafaello"
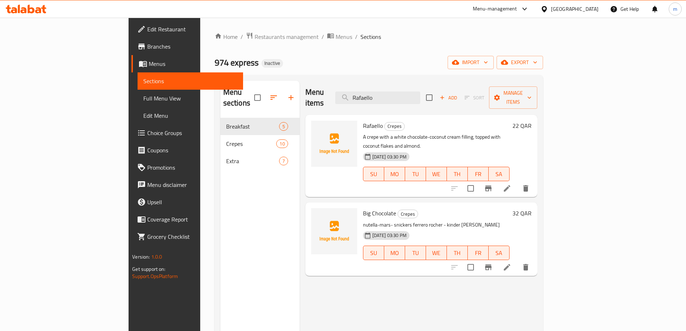
click at [517, 182] on li at bounding box center [507, 188] width 20 height 13
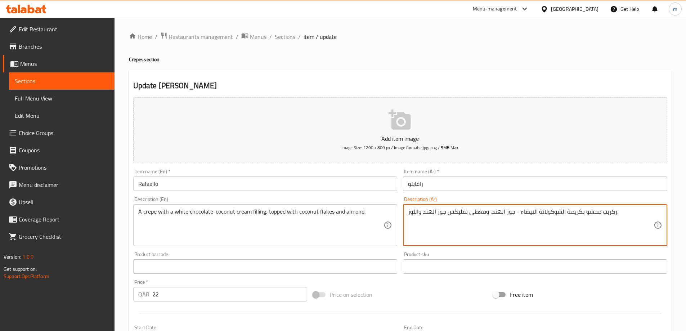
click at [613, 211] on textarea "ركريب محشو بكريمة الشوكولاتة البيضاء - جوز الهند، ومغطى بفليكس جوز الهند واللوز." at bounding box center [531, 225] width 246 height 34
type textarea "كريب محشو بكريمة الشوكولاتة البيضاء - جوز الهند، ومغطى بفليكس جوز الهند واللوز."
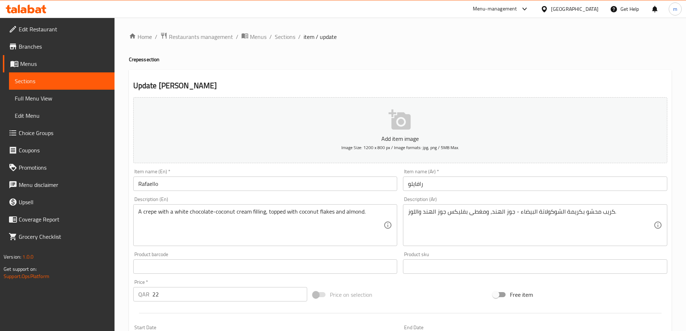
click at [435, 278] on div "Add item image Image Size: 1200 x 800 px / Image formats: jpg, png / 5MB Max. I…" at bounding box center [400, 249] width 540 height 310
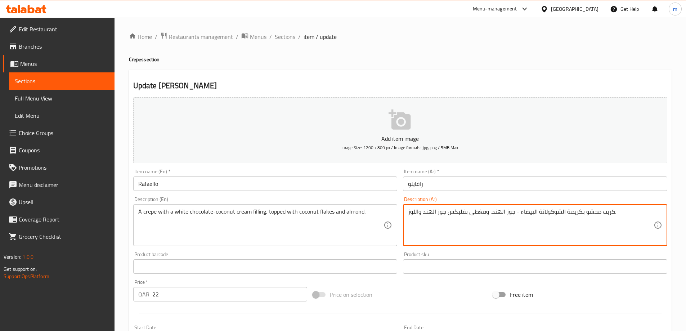
click at [490, 234] on textarea "كريب محشو بكريمة الشوكولاتة البيضاء - جوز الهند، ومغطى بفليكس جوز الهند واللوز." at bounding box center [531, 225] width 246 height 34
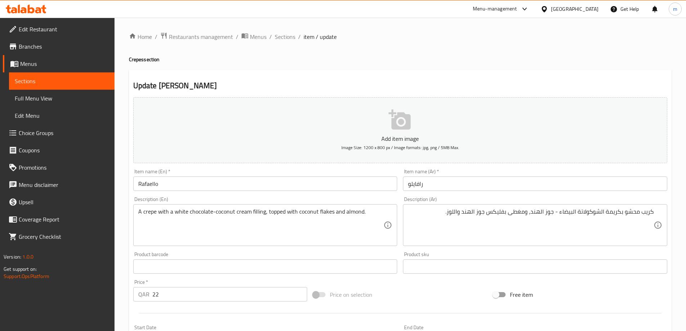
click at [463, 290] on div "Price on selection" at bounding box center [400, 294] width 180 height 19
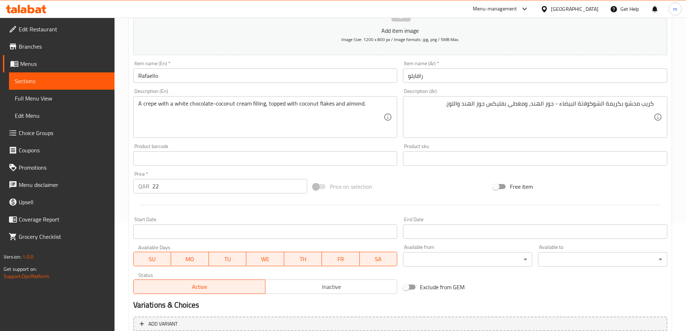
scroll to position [178, 0]
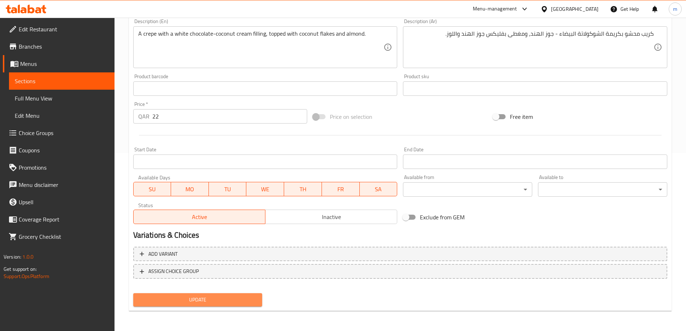
click at [254, 305] on button "Update" at bounding box center [197, 299] width 129 height 13
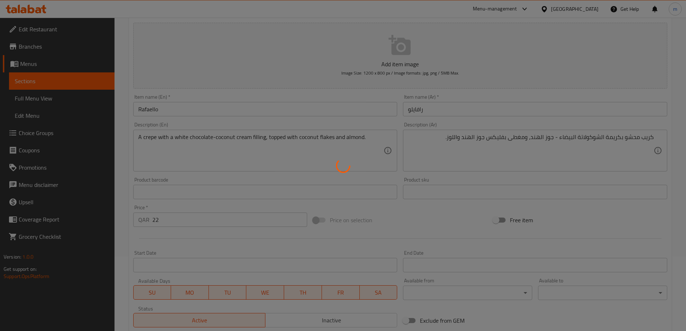
scroll to position [0, 0]
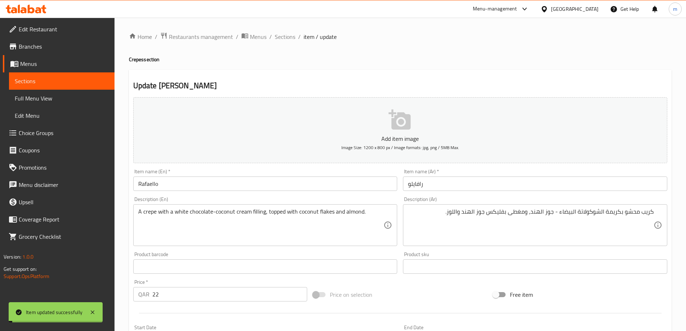
click at [65, 106] on link "Full Menu View" at bounding box center [62, 98] width 106 height 17
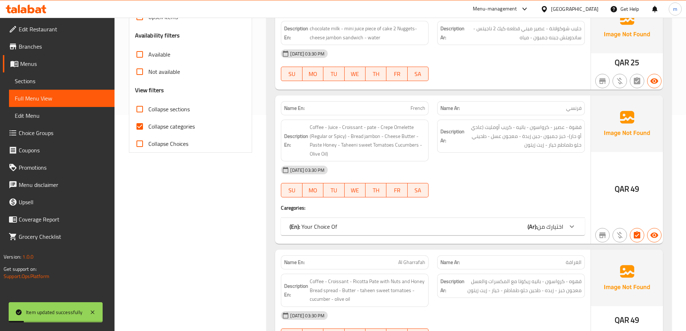
click at [182, 126] on span "Collapse categories" at bounding box center [171, 126] width 46 height 9
click at [148, 126] on input "Collapse categories" at bounding box center [139, 126] width 17 height 17
checkbox input "false"
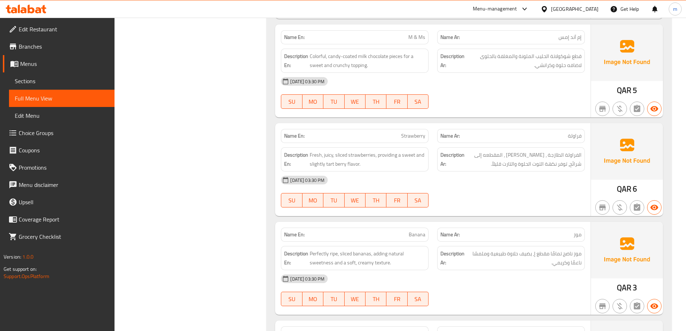
scroll to position [2089, 0]
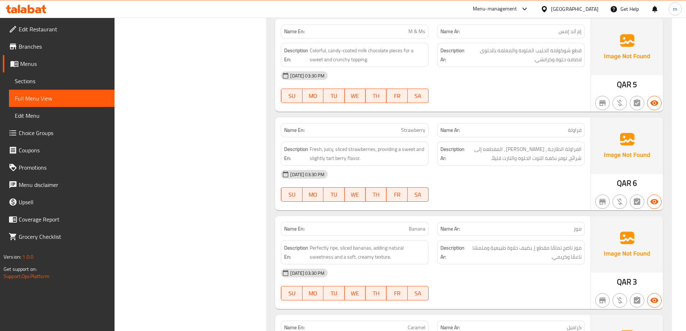
click at [424, 33] on span "M & Ms" at bounding box center [416, 32] width 17 height 8
copy span "M & Ms"
click at [70, 78] on span "Sections" at bounding box center [62, 81] width 94 height 9
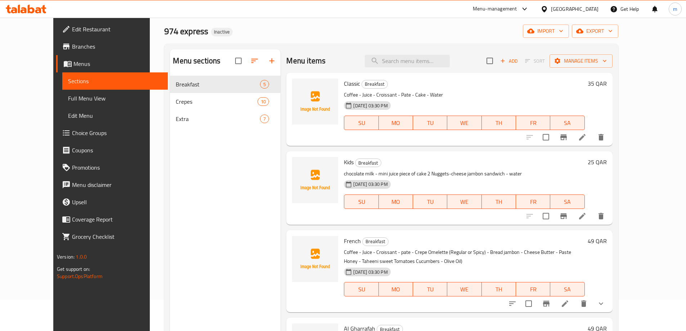
scroll to position [29, 0]
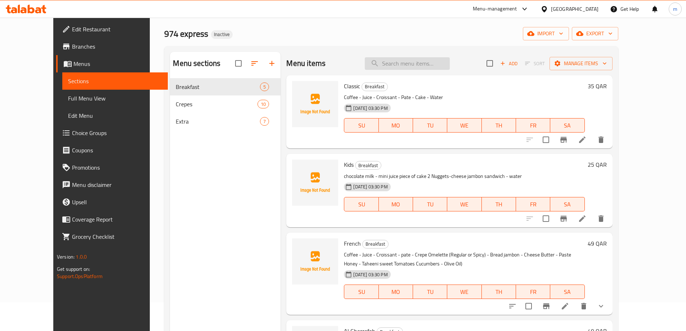
click at [419, 59] on input "search" at bounding box center [407, 63] width 85 height 13
paste input "M & Ms"
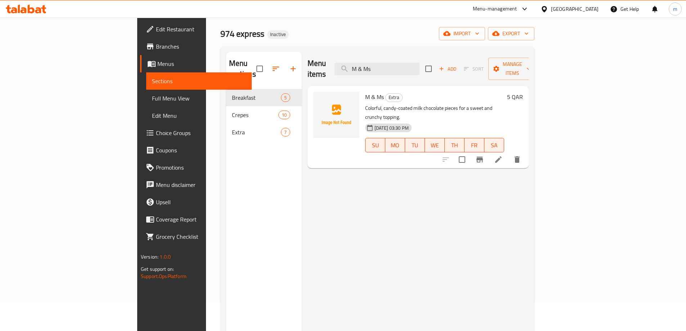
type input "M & Ms"
click at [503, 155] on icon at bounding box center [498, 159] width 9 height 9
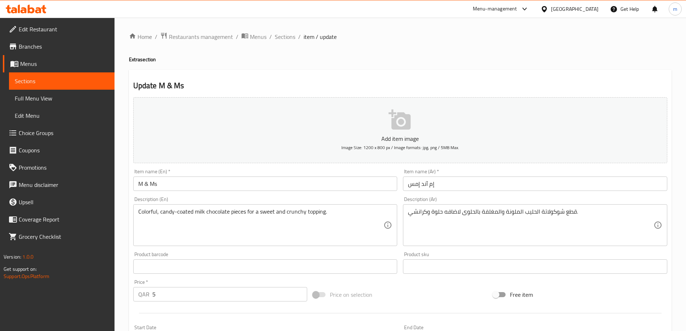
click at [420, 183] on input "إم آند إمس" at bounding box center [535, 183] width 264 height 14
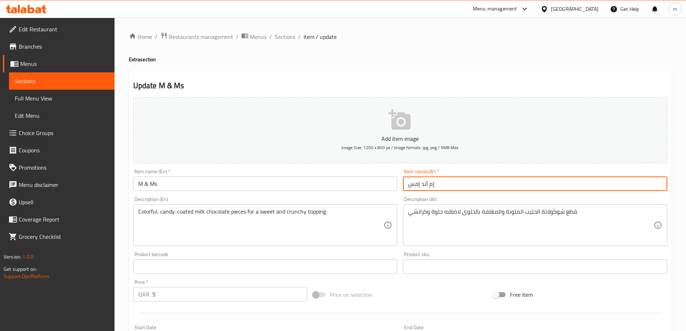
click at [420, 183] on input "إم آند إمس" at bounding box center [535, 183] width 264 height 14
click at [574, 180] on input "إم آند إمس" at bounding box center [535, 183] width 264 height 14
type input "إ"
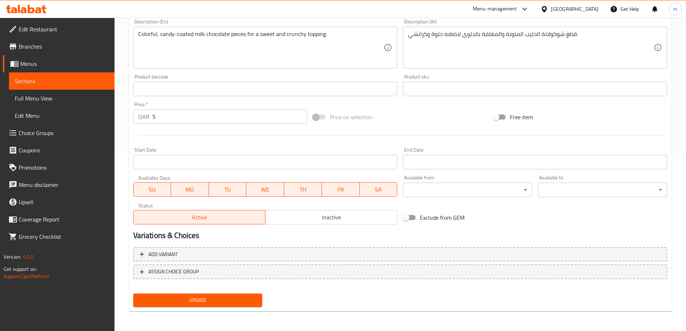
scroll to position [70, 0]
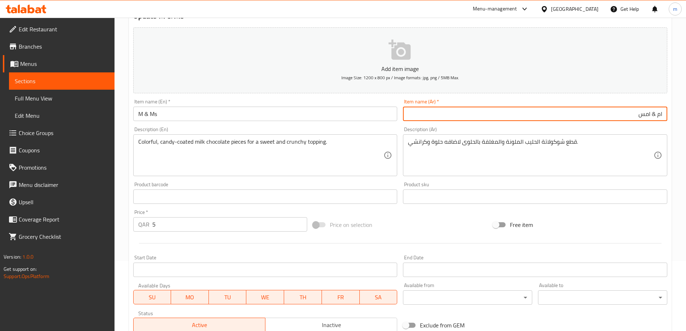
click at [621, 111] on input "ام & امس" at bounding box center [535, 114] width 264 height 14
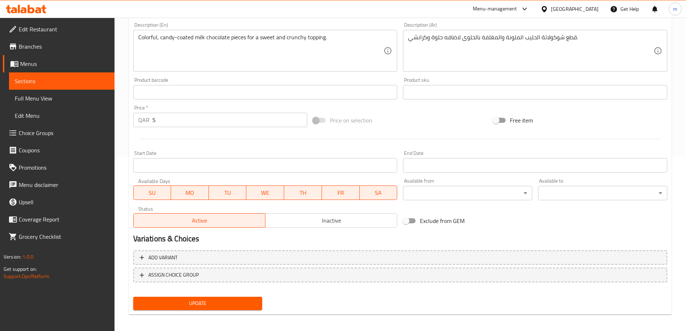
scroll to position [178, 0]
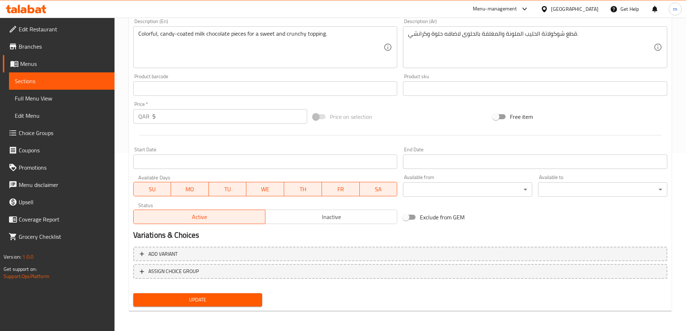
type input "ام & ام اس"
click at [193, 301] on span "Update" at bounding box center [198, 299] width 118 height 9
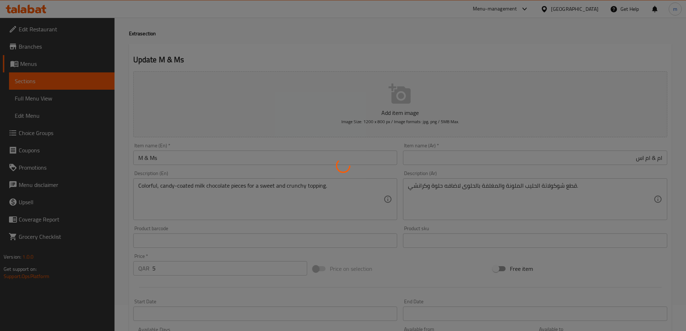
scroll to position [0, 0]
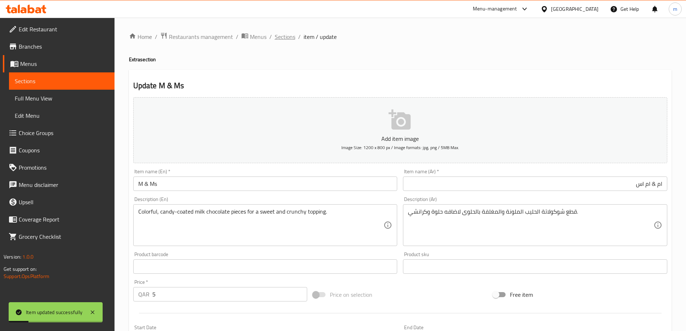
click at [291, 37] on span "Sections" at bounding box center [285, 36] width 21 height 9
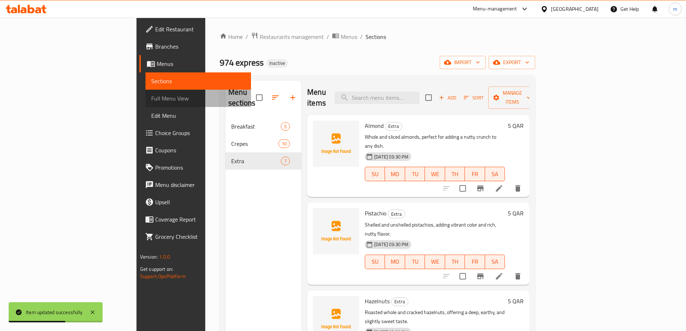
click at [151, 94] on span "Full Menu View" at bounding box center [198, 98] width 94 height 9
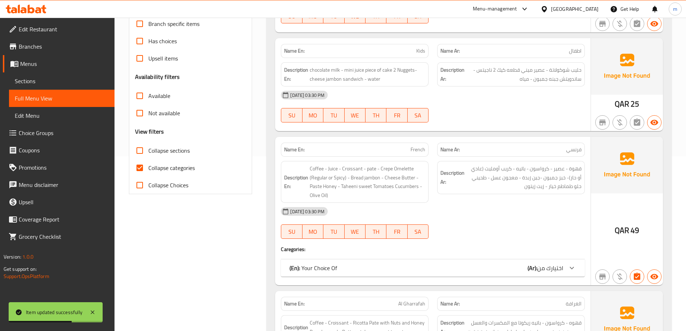
scroll to position [180, 0]
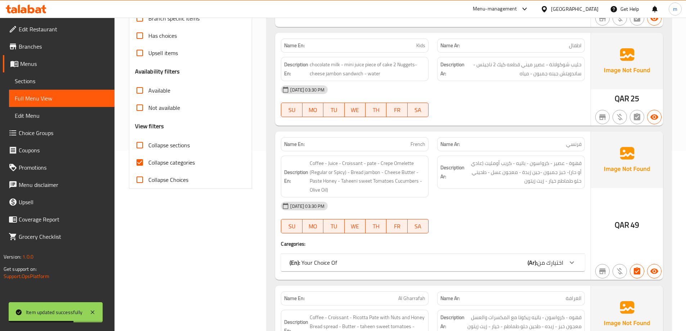
click at [192, 159] on span "Collapse categories" at bounding box center [171, 162] width 46 height 9
click at [148, 159] on input "Collapse categories" at bounding box center [139, 162] width 17 height 17
checkbox input "false"
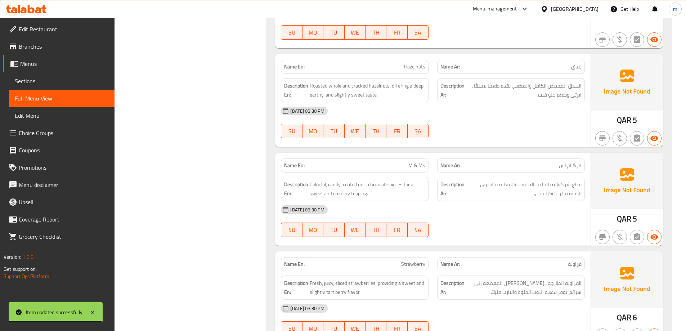
click at [473, 214] on div "[DATE] 03:30 PM" at bounding box center [433, 209] width 313 height 17
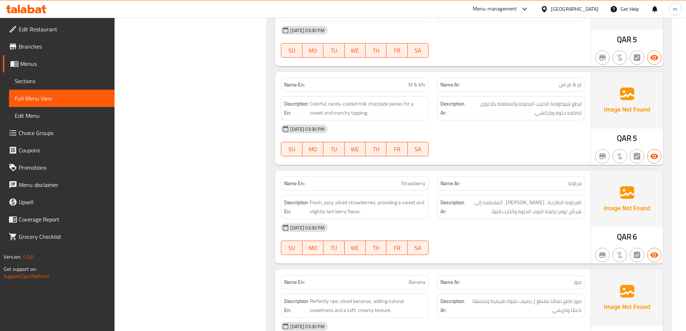
scroll to position [2099, 0]
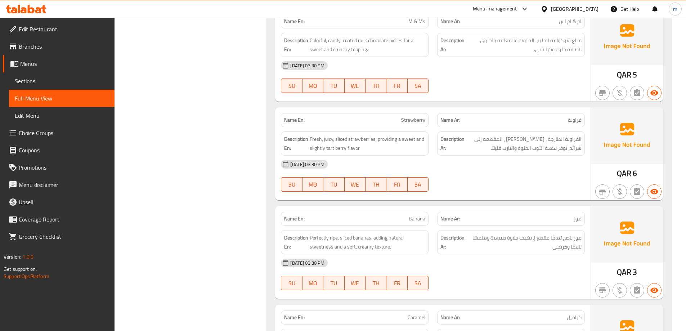
click at [563, 164] on div "[DATE] 03:30 PM" at bounding box center [433, 164] width 313 height 17
click at [405, 124] on span "Strawberry" at bounding box center [413, 120] width 24 height 8
copy span "Strawberry"
click at [88, 82] on span "Sections" at bounding box center [62, 81] width 94 height 9
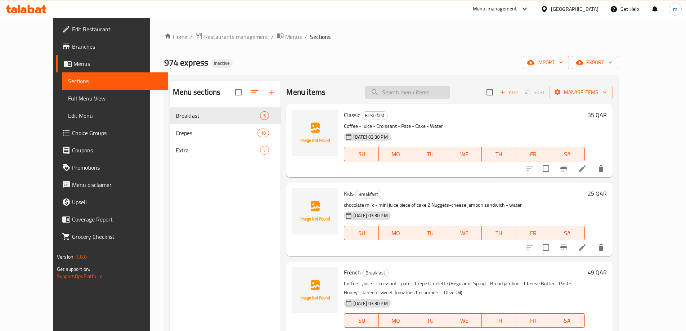
click at [436, 97] on input "search" at bounding box center [407, 92] width 85 height 13
paste input "Strawberry"
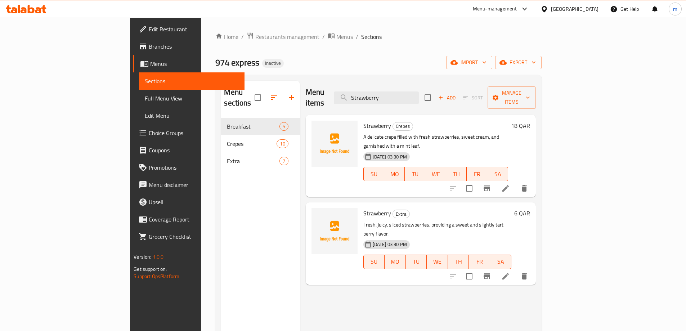
type input "Strawberry"
click at [516, 182] on li at bounding box center [506, 188] width 20 height 13
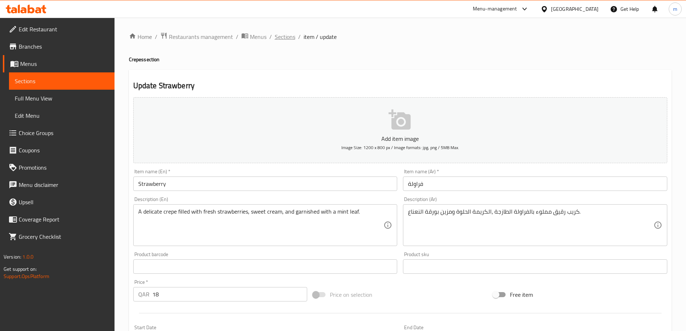
click at [286, 37] on span "Sections" at bounding box center [285, 36] width 21 height 9
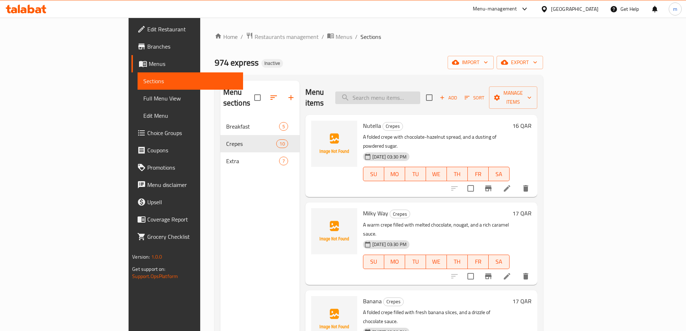
click at [417, 91] on input "search" at bounding box center [377, 97] width 85 height 13
paste input "Strawberry"
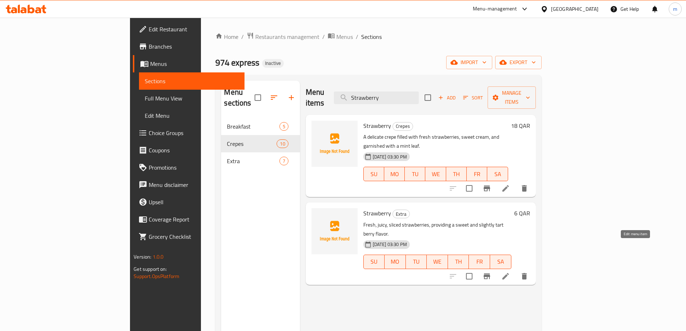
type input "Strawberry"
click at [510, 272] on icon at bounding box center [505, 276] width 9 height 9
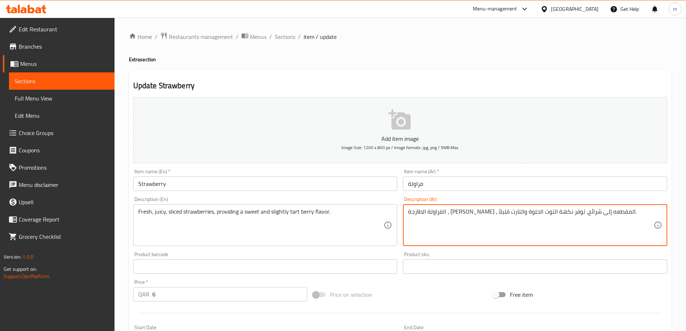
click at [452, 215] on textarea "الفراولة الطازجة ، [PERSON_NAME] ، المقطعه إلى شرائح، توفر نكهة التوت الحلوة وا…" at bounding box center [531, 225] width 246 height 34
click at [617, 215] on textarea "الفراولة الطازجة ، [PERSON_NAME] ، المقطعه إلى شرائح، توفر نكهة التوت الحلوة وا…" at bounding box center [531, 225] width 246 height 34
drag, startPoint x: 543, startPoint y: 213, endPoint x: 658, endPoint y: 219, distance: 115.4
click at [658, 219] on div "الفراولة الطازجة ، [PERSON_NAME] ، المقطعه إلى شرائح، توفر نكهة التوت الحلوة وا…" at bounding box center [535, 225] width 264 height 42
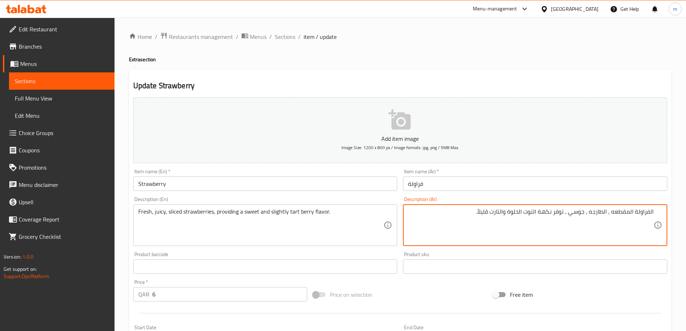
type textarea "الفراولة المقطعه ، الطازجه ، جوسي ، توفر نكهة التوت الحلوة والتارت قليلاً."
click at [596, 250] on div "Product sku Product sku" at bounding box center [535, 263] width 270 height 28
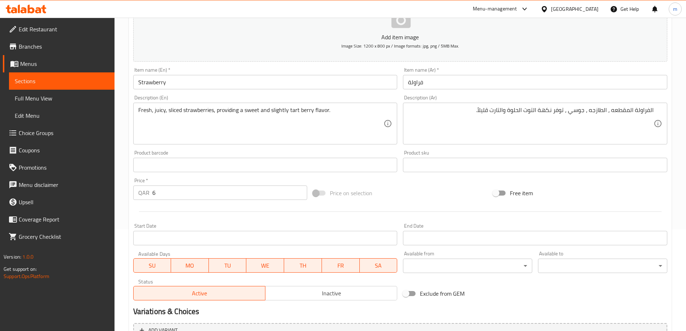
scroll to position [178, 0]
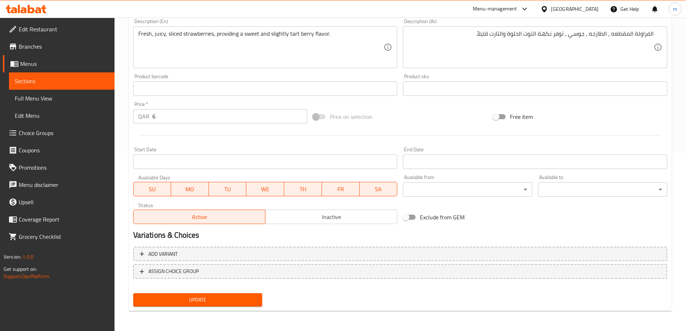
click at [261, 295] on button "Update" at bounding box center [197, 299] width 129 height 13
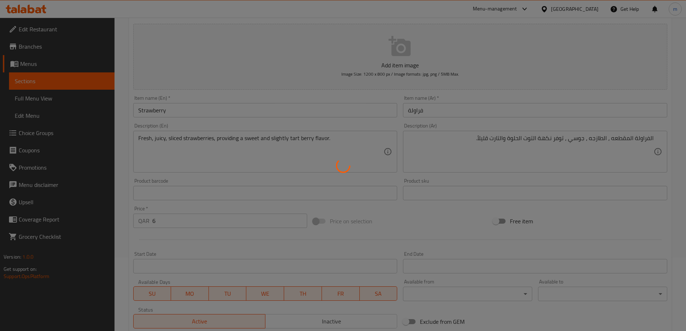
scroll to position [0, 0]
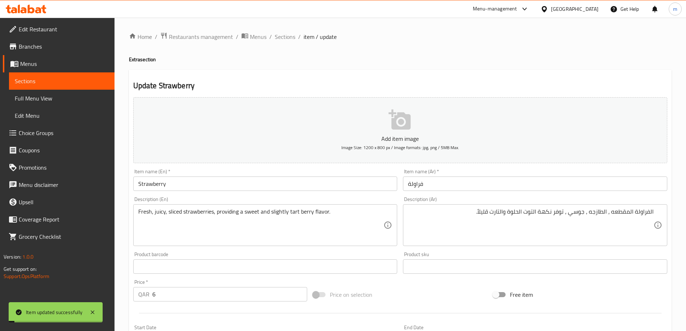
click at [43, 99] on span "Full Menu View" at bounding box center [62, 98] width 94 height 9
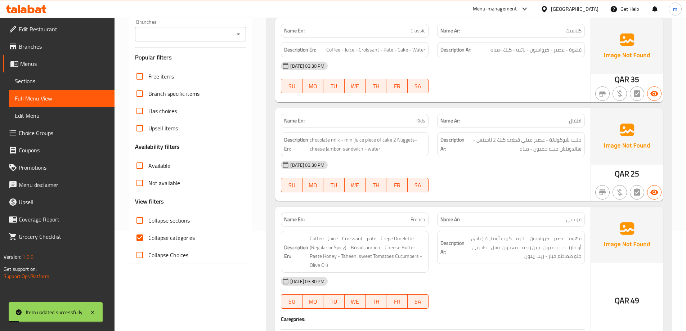
scroll to position [108, 0]
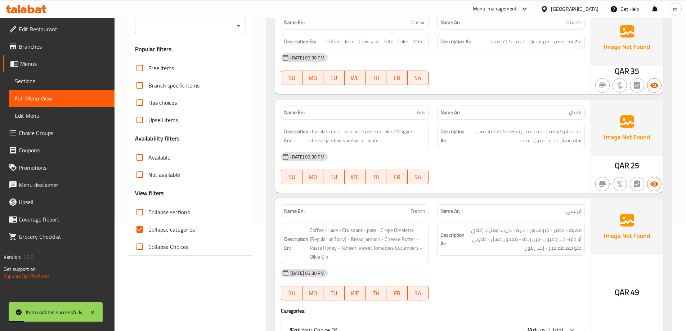
click at [167, 229] on span "Collapse categories" at bounding box center [171, 229] width 46 height 9
click at [148, 229] on input "Collapse categories" at bounding box center [139, 229] width 17 height 17
checkbox input "false"
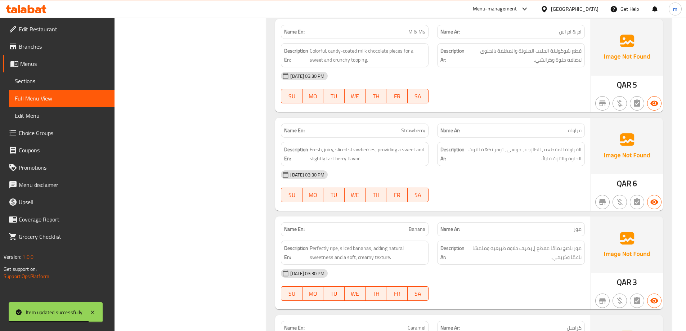
scroll to position [2087, 0]
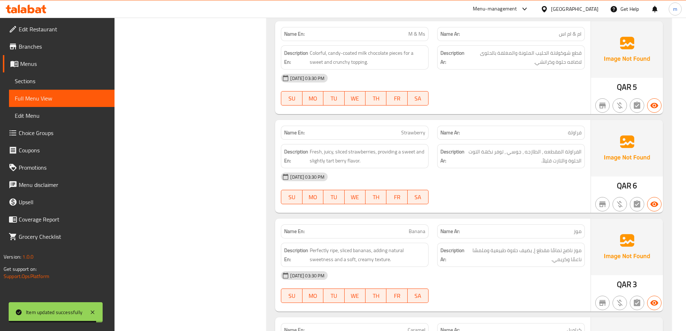
click at [412, 129] on span "Strawberry" at bounding box center [413, 133] width 24 height 8
copy span "Strawberry"
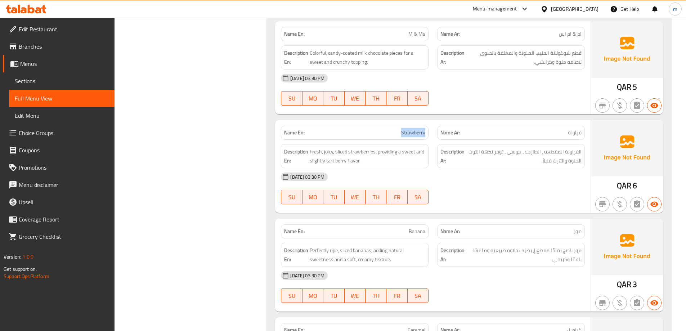
click at [47, 73] on link "Sections" at bounding box center [62, 80] width 106 height 17
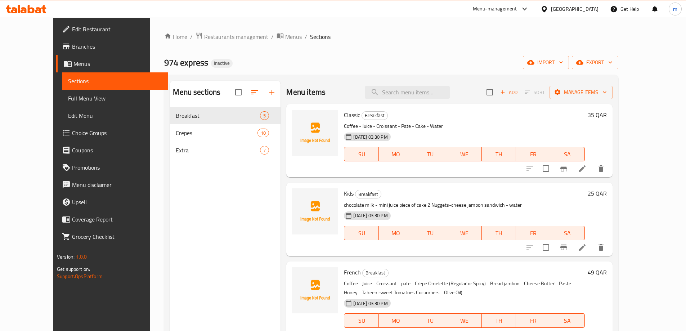
click at [421, 83] on div "Menu items Add Sort Manage items" at bounding box center [449, 92] width 326 height 23
click at [423, 89] on input "search" at bounding box center [407, 92] width 85 height 13
paste input "Strawberry"
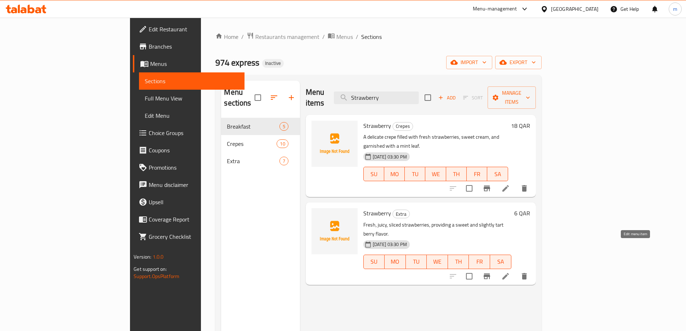
type input "Strawberry"
click at [510, 272] on icon at bounding box center [505, 276] width 9 height 9
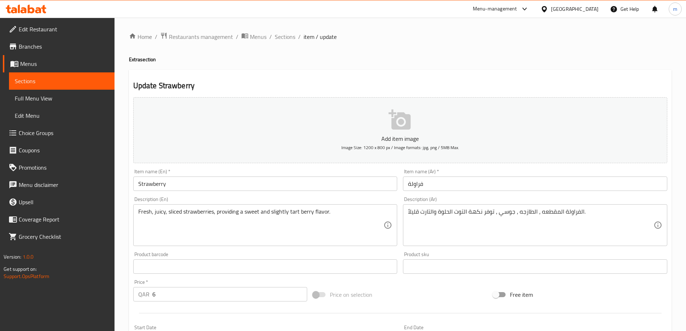
click at [197, 184] on input "Strawberry" at bounding box center [265, 183] width 264 height 14
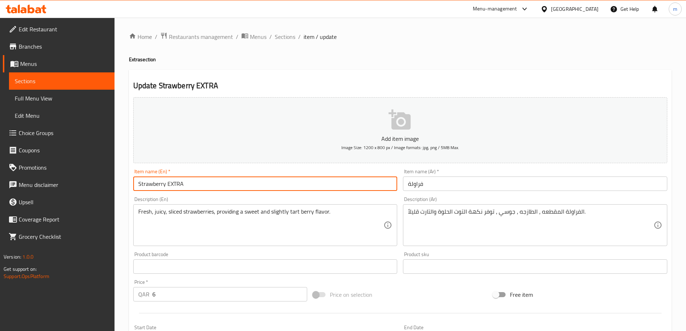
click at [197, 184] on input "Strawberry EXTRA" at bounding box center [265, 183] width 264 height 14
type input "Strawberry Extra"
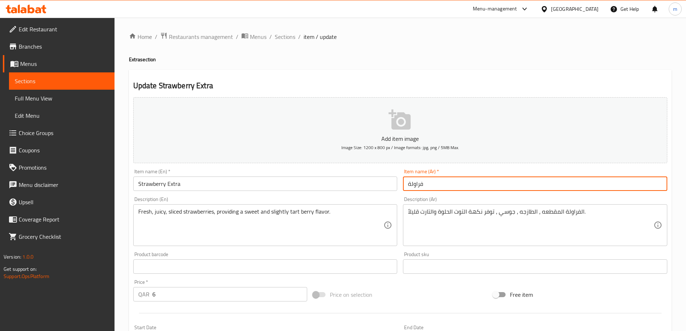
click at [451, 189] on input "فراولة" at bounding box center [535, 183] width 264 height 14
click at [585, 184] on input "فراولة" at bounding box center [535, 183] width 264 height 14
type input "فراولة اكسترا"
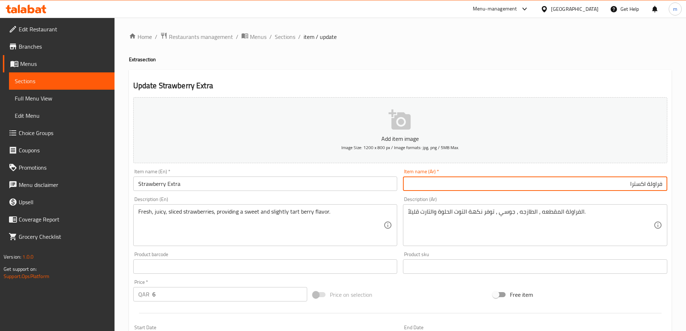
click at [576, 70] on div "Update Strawberry Extra Add item image Image Size: 1200 x 800 px / Image format…" at bounding box center [400, 279] width 543 height 419
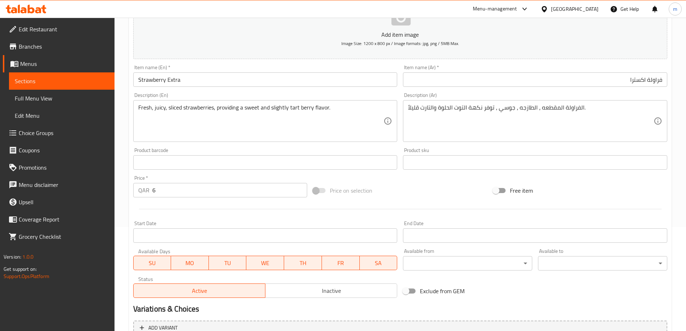
scroll to position [178, 0]
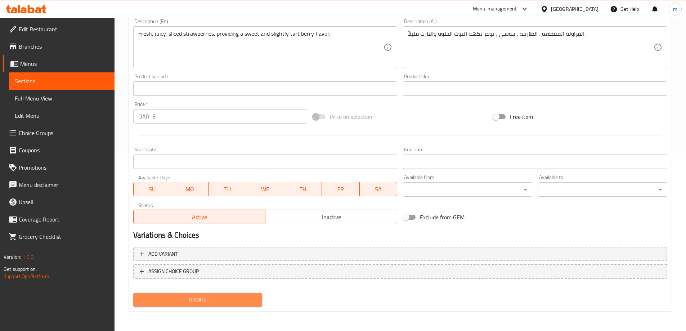
click at [231, 300] on span "Update" at bounding box center [198, 299] width 118 height 9
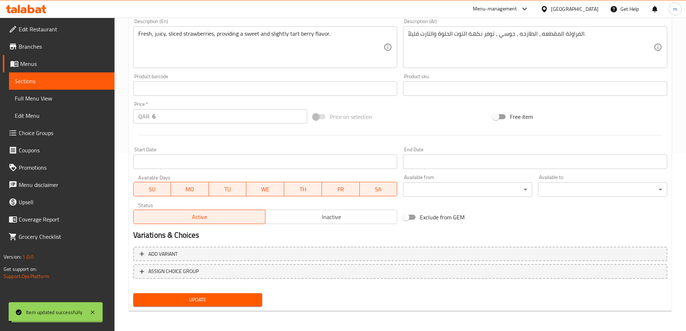
click at [41, 102] on span "Full Menu View" at bounding box center [62, 98] width 94 height 9
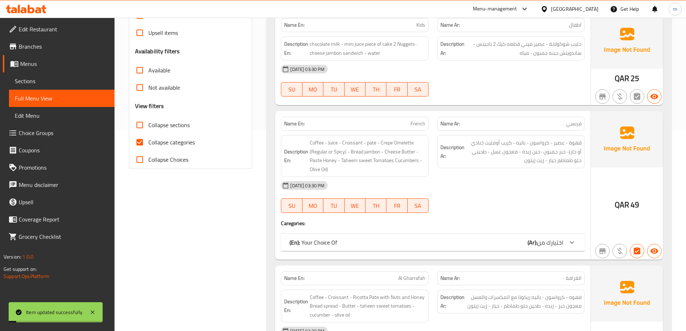
scroll to position [250, 0]
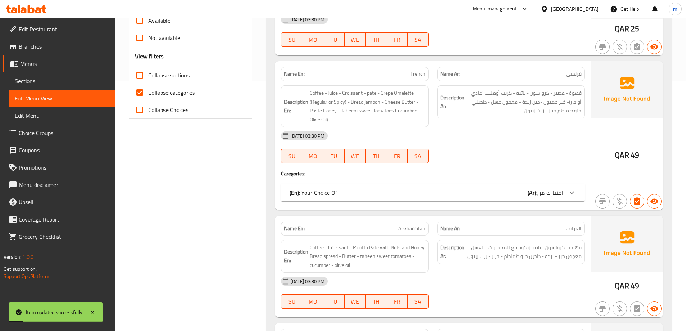
click at [174, 91] on span "Collapse categories" at bounding box center [171, 92] width 46 height 9
click at [148, 91] on input "Collapse categories" at bounding box center [139, 92] width 17 height 17
checkbox input "false"
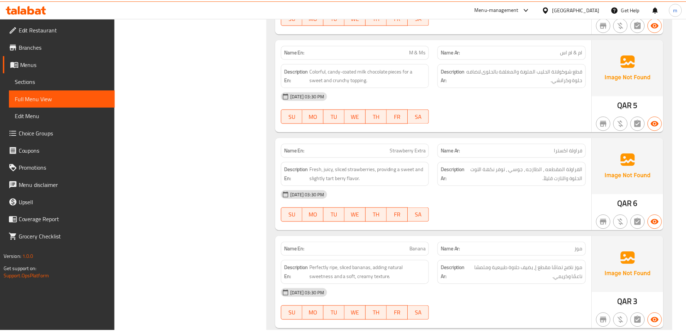
scroll to position [2195, 0]
